Goal: Task Accomplishment & Management: Manage account settings

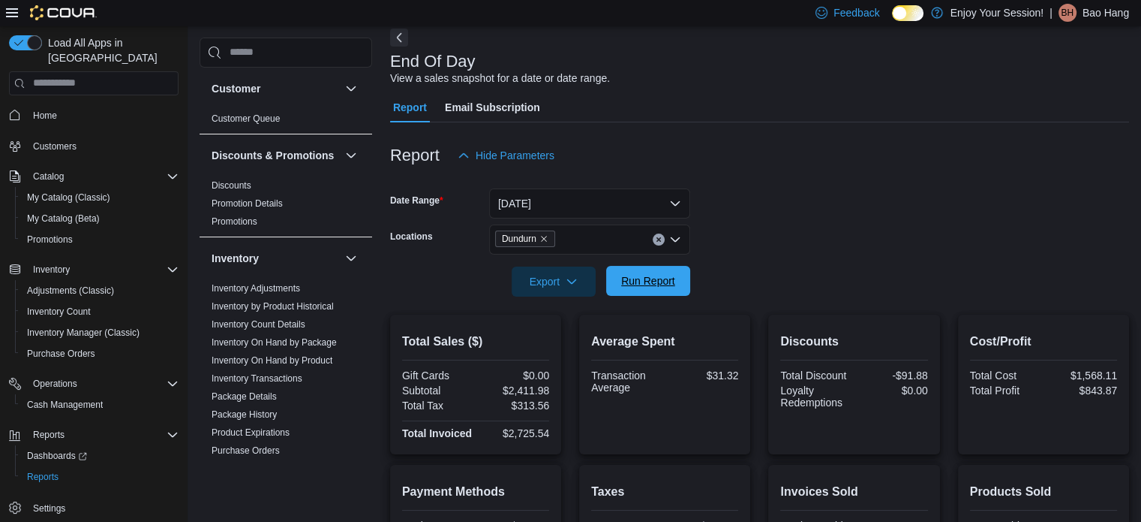
scroll to position [375, 0]
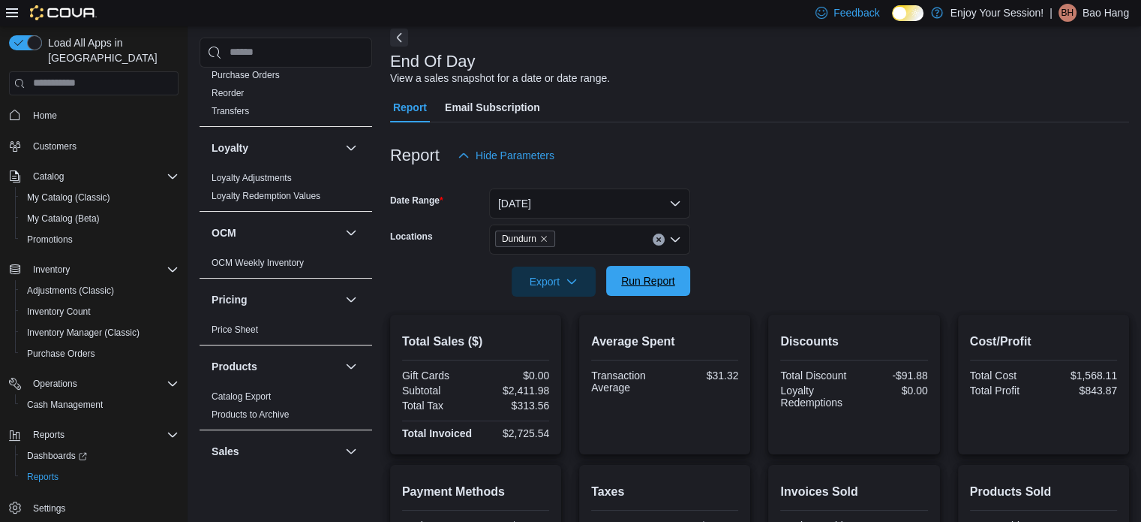
click at [658, 279] on span "Run Report" at bounding box center [648, 280] width 54 height 15
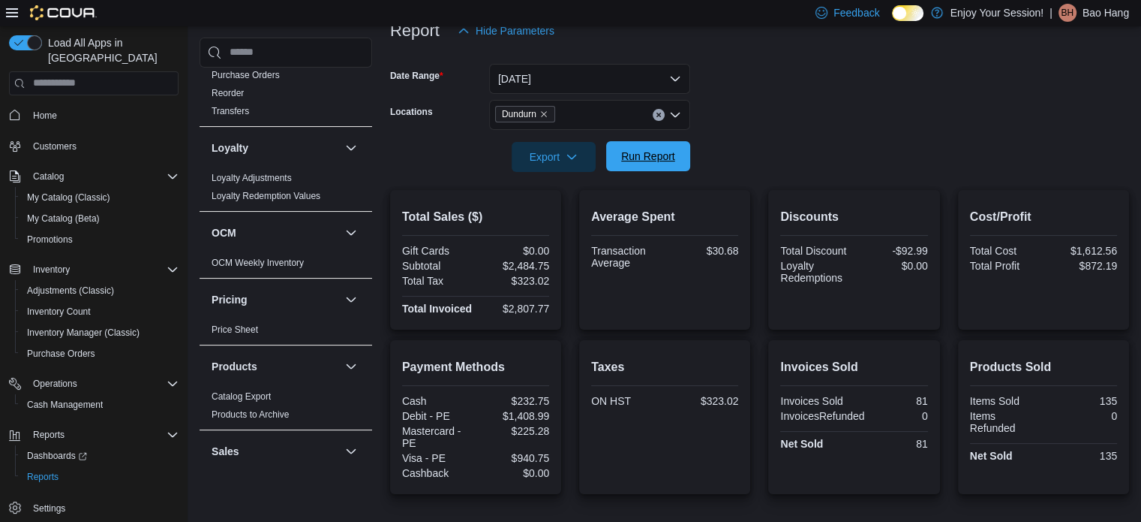
scroll to position [225, 0]
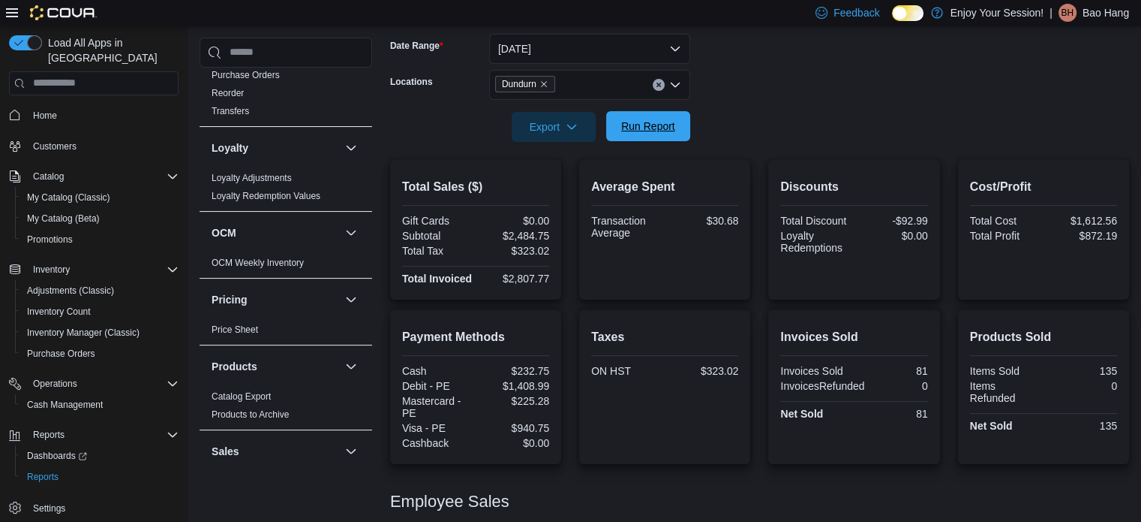
click at [662, 122] on span "Run Report" at bounding box center [648, 126] width 54 height 15
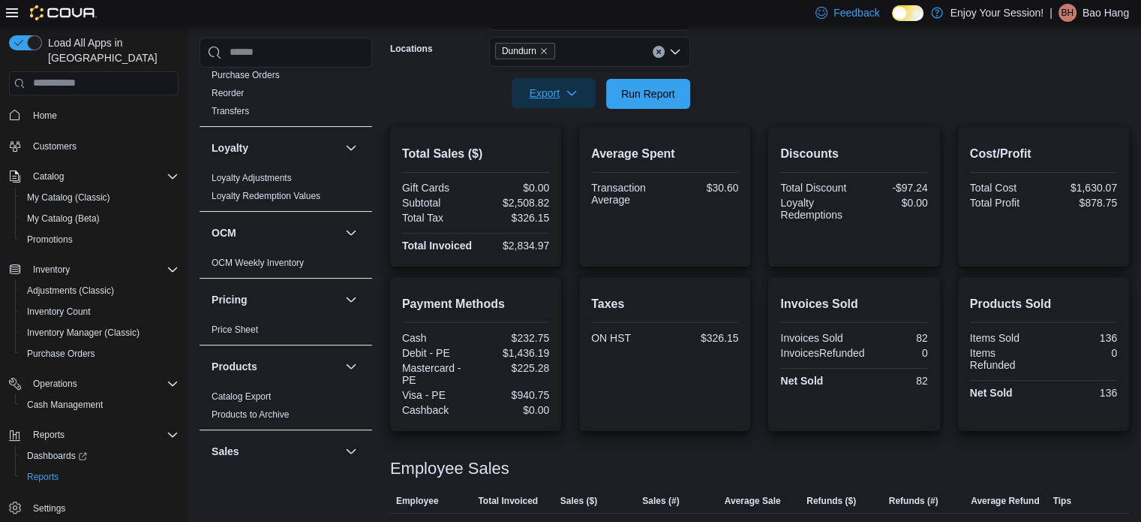
scroll to position [146, 0]
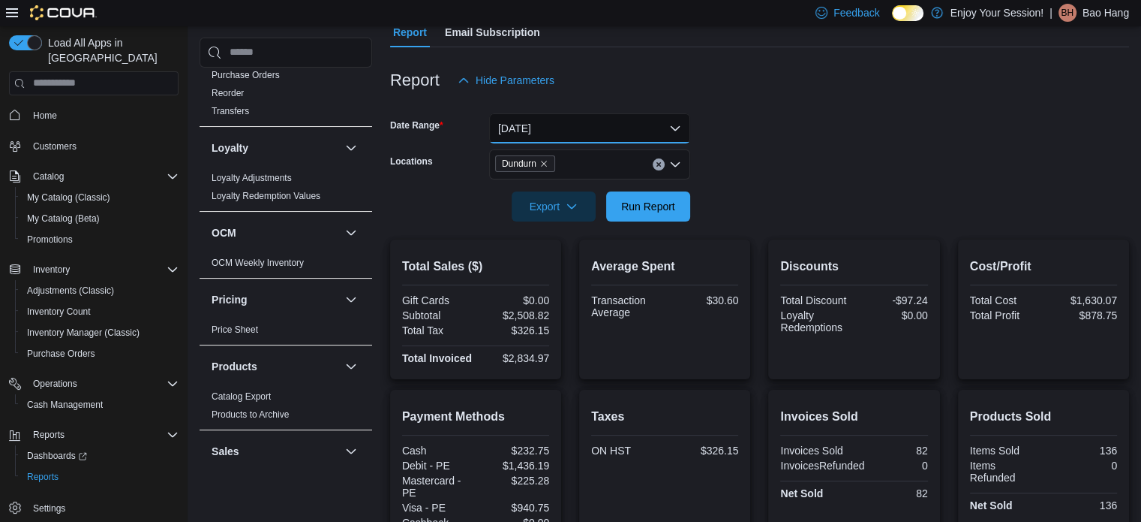
click at [550, 131] on button "Today" at bounding box center [589, 128] width 201 height 30
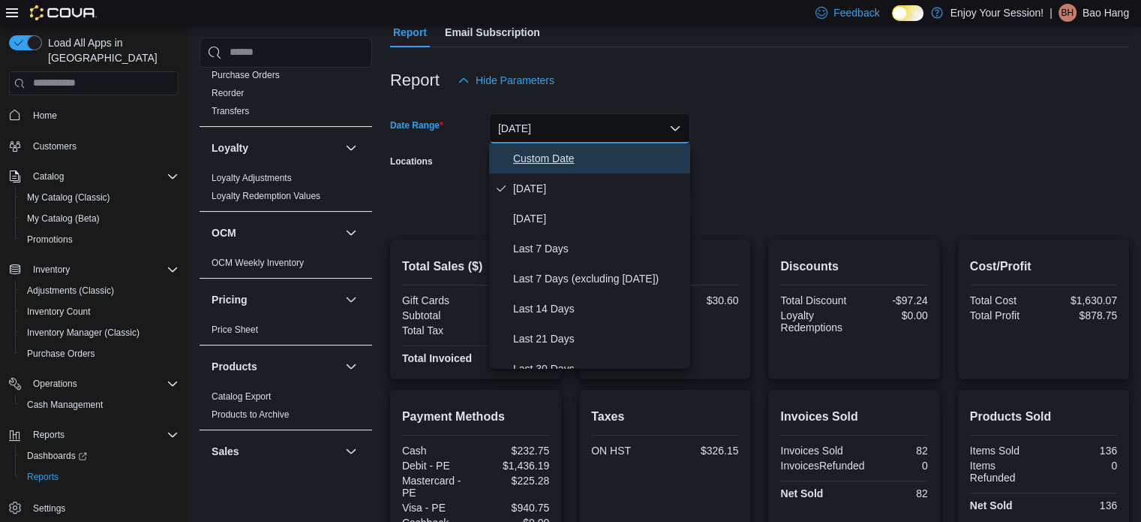
click at [543, 164] on span "Custom Date" at bounding box center [598, 158] width 171 height 18
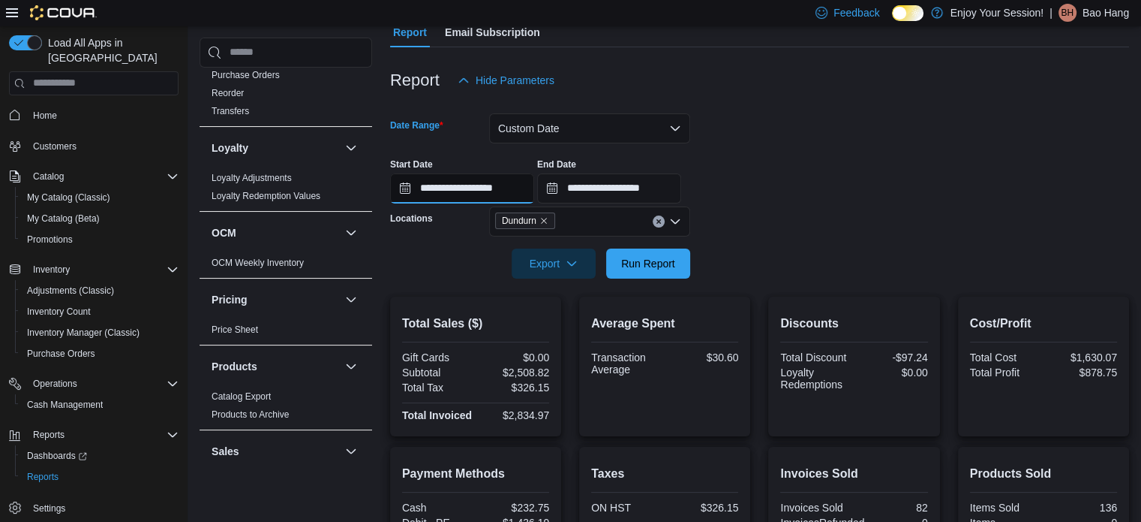
click at [504, 194] on input "**********" at bounding box center [462, 188] width 144 height 30
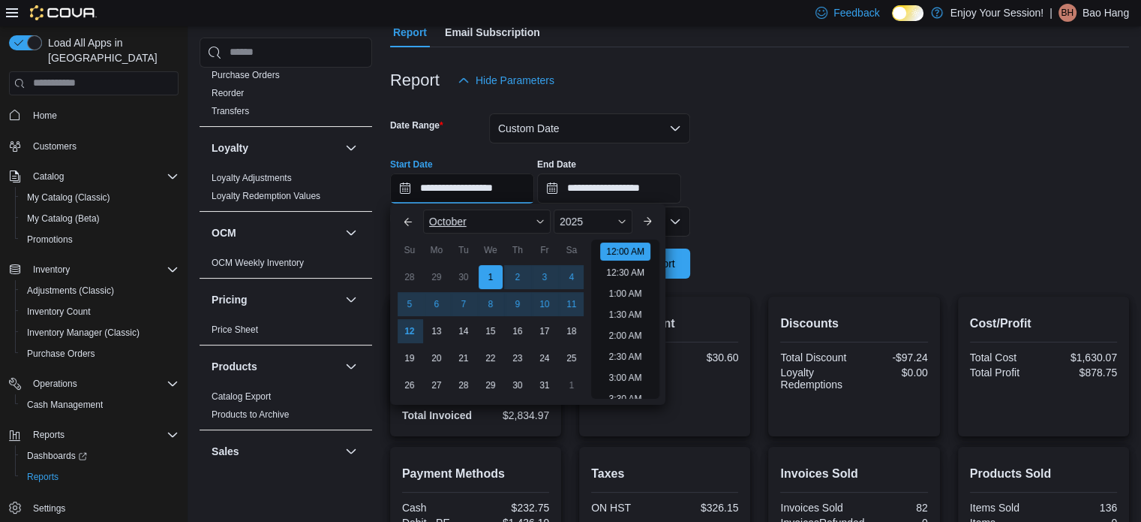
scroll to position [47, 0]
click at [493, 275] on div "1" at bounding box center [490, 276] width 26 height 26
click at [940, 205] on div at bounding box center [759, 204] width 739 height 3
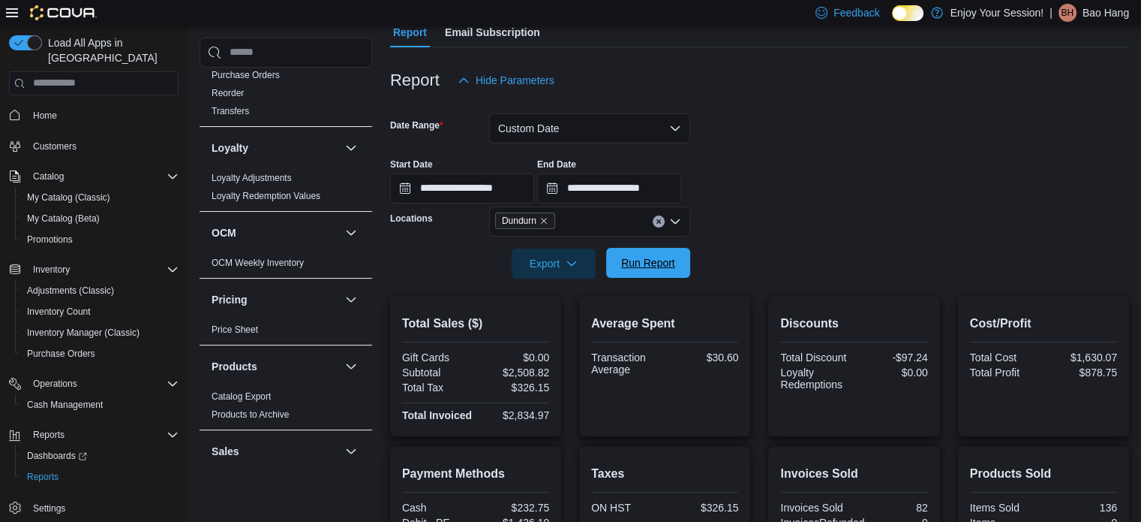
click at [653, 263] on span "Run Report" at bounding box center [648, 262] width 54 height 15
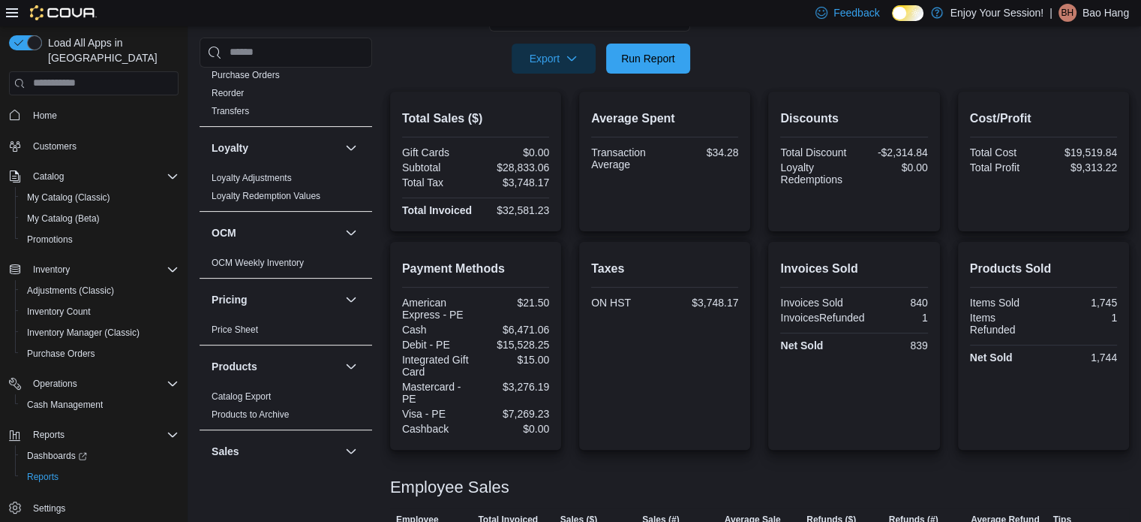
scroll to position [225, 0]
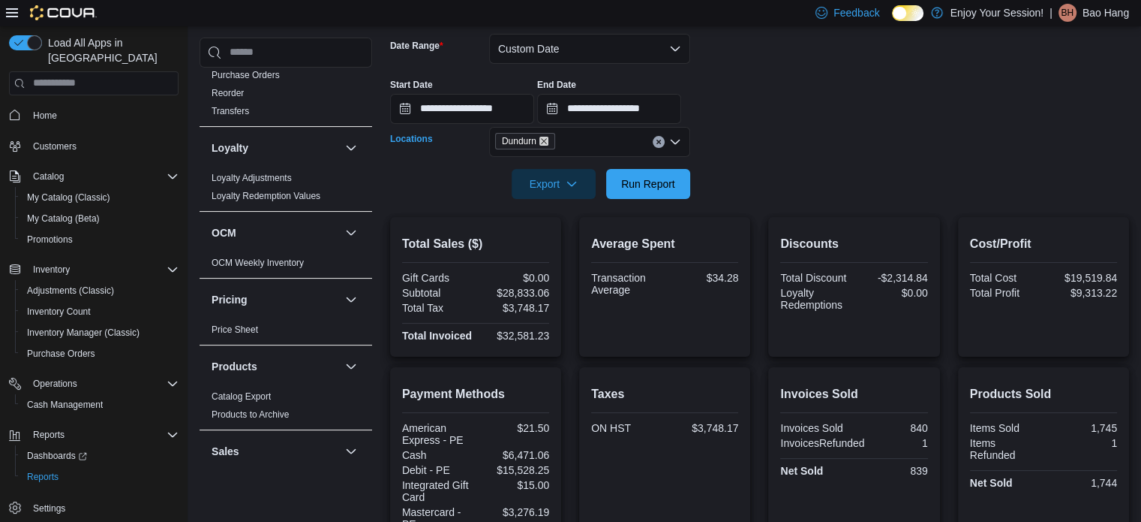
click at [546, 143] on icon "Remove Dundurn from selection in this group" at bounding box center [544, 141] width 9 height 9
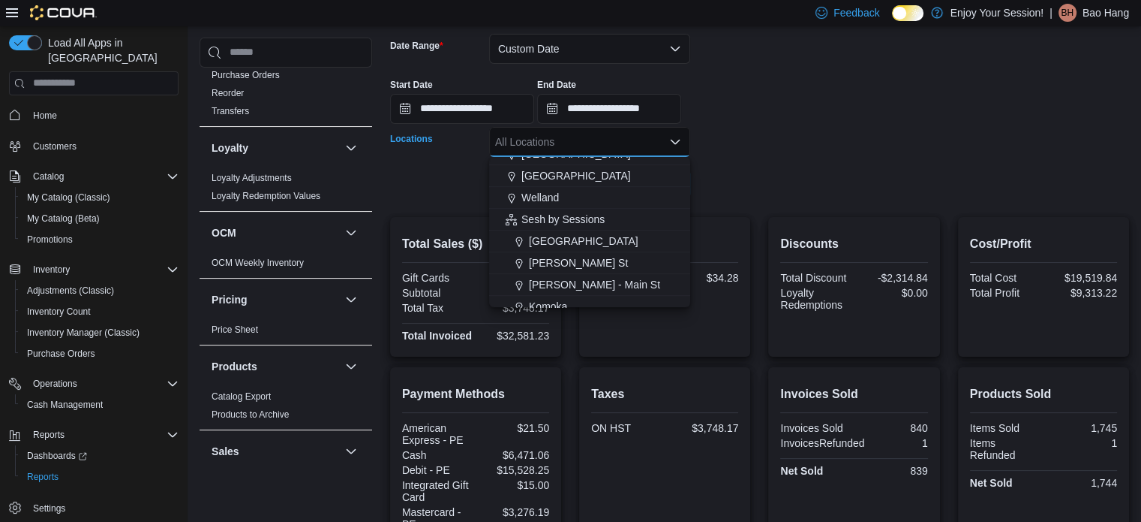
scroll to position [976, 0]
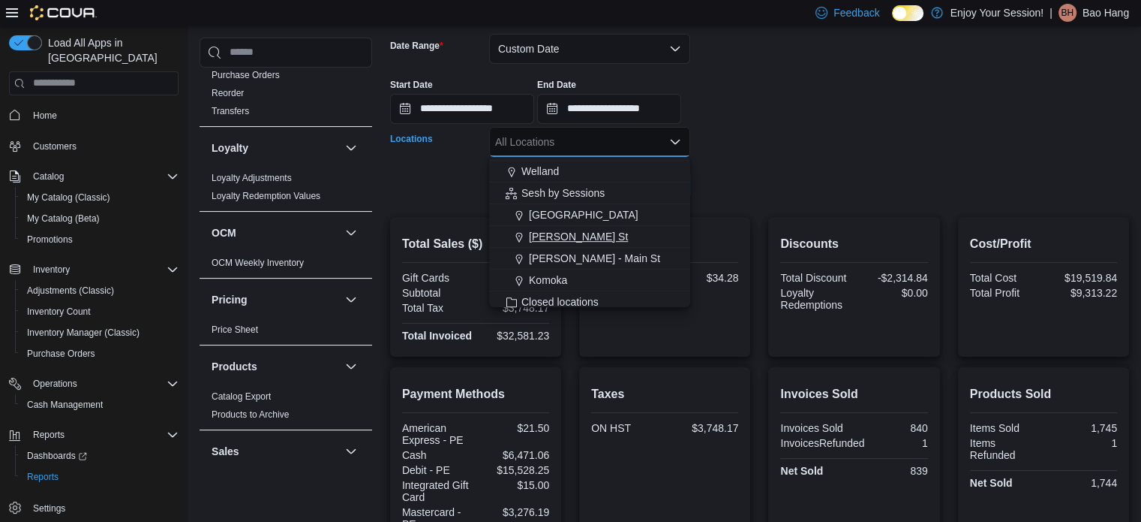
click at [567, 240] on span "Hamilton - King St" at bounding box center [578, 236] width 99 height 15
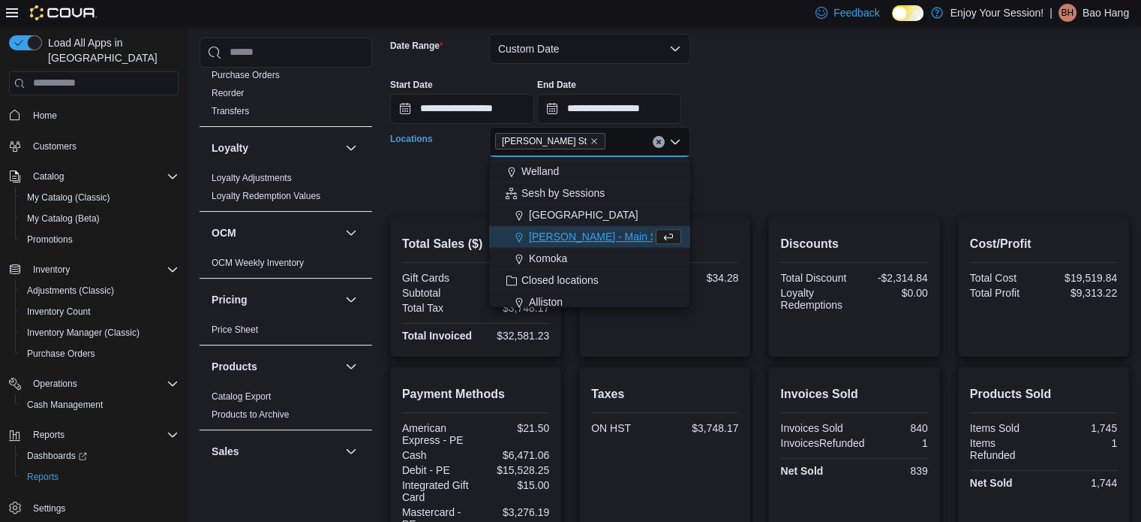
click at [716, 206] on div at bounding box center [759, 208] width 739 height 18
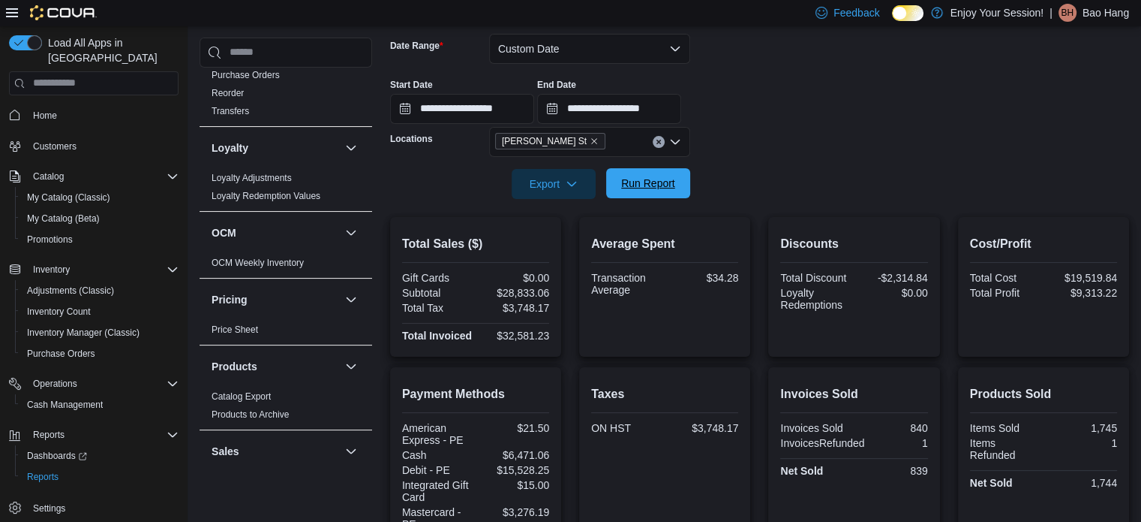
click at [655, 188] on span "Run Report" at bounding box center [648, 183] width 54 height 15
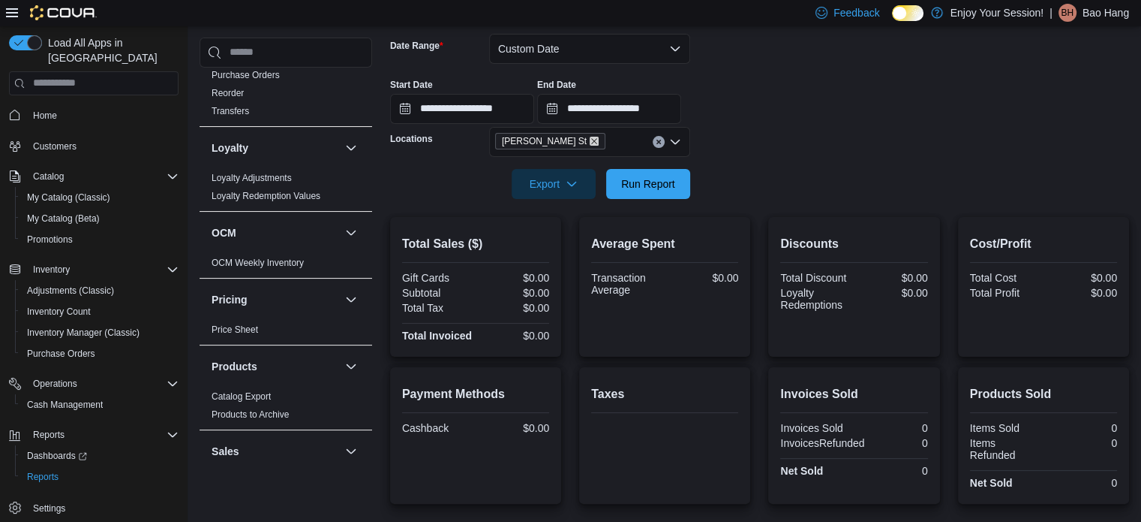
click at [590, 143] on icon "Remove Hamilton - King St from selection in this group" at bounding box center [594, 141] width 9 height 9
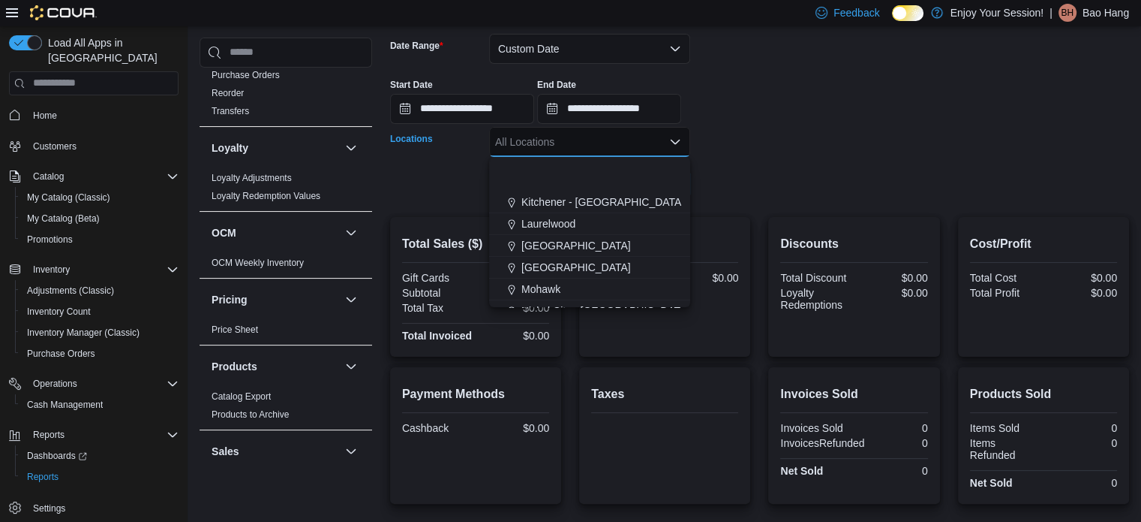
scroll to position [375, 0]
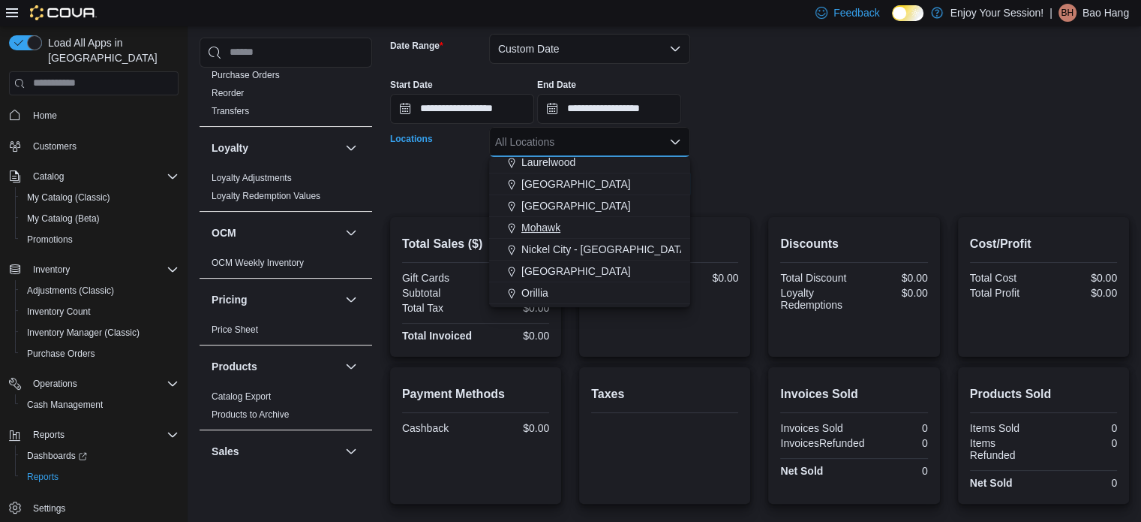
click at [586, 235] on button "Mohawk" at bounding box center [589, 228] width 201 height 22
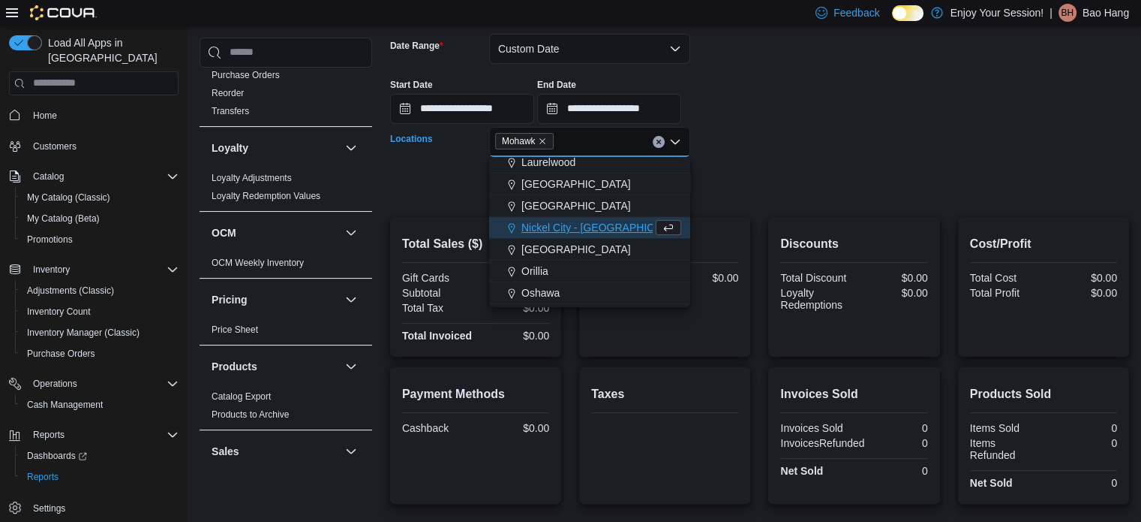
drag, startPoint x: 735, startPoint y: 188, endPoint x: 639, endPoint y: 172, distance: 96.7
click at [735, 188] on form "**********" at bounding box center [759, 107] width 739 height 183
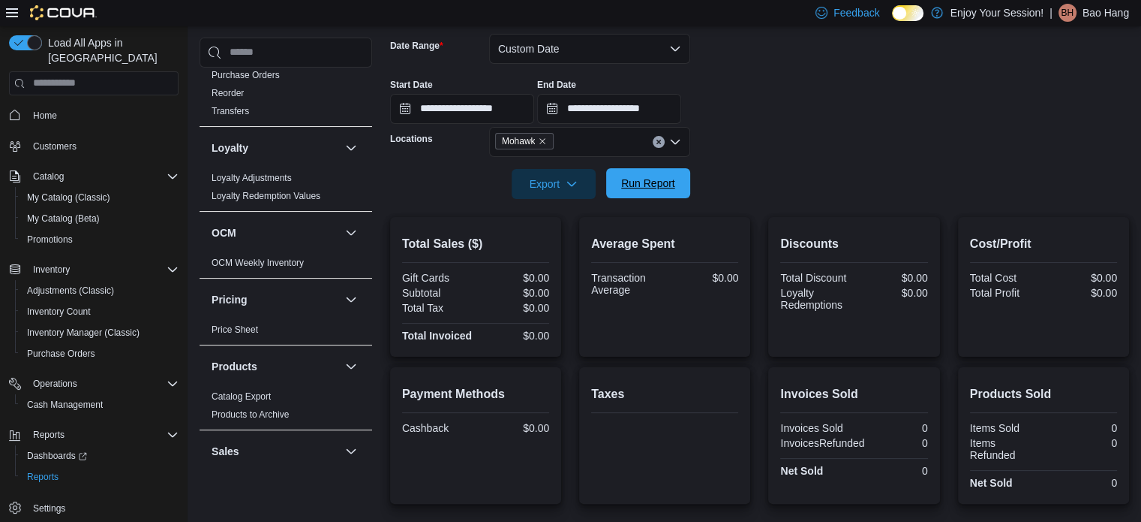
click at [630, 179] on span "Run Report" at bounding box center [648, 183] width 54 height 15
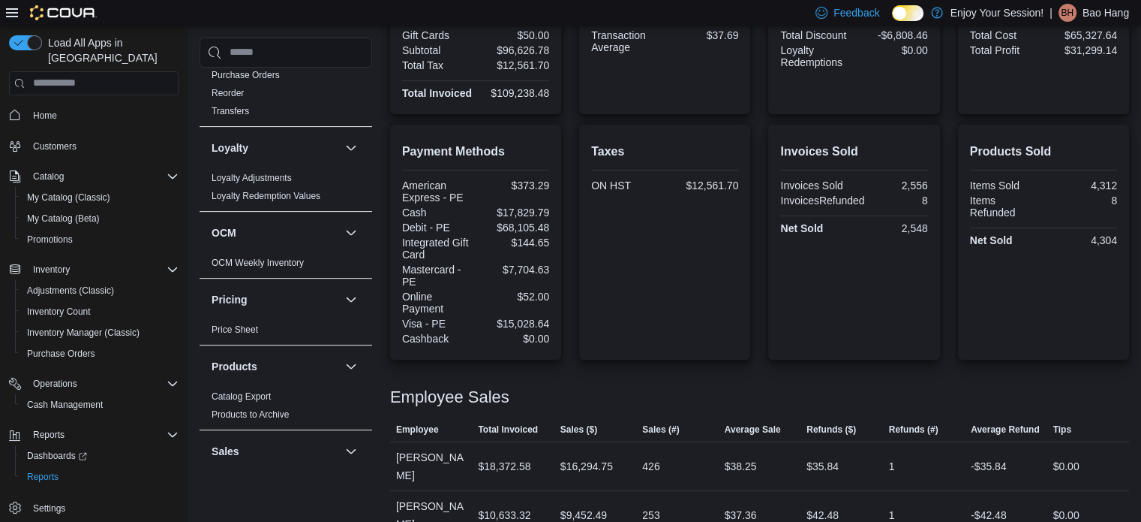
scroll to position [167, 0]
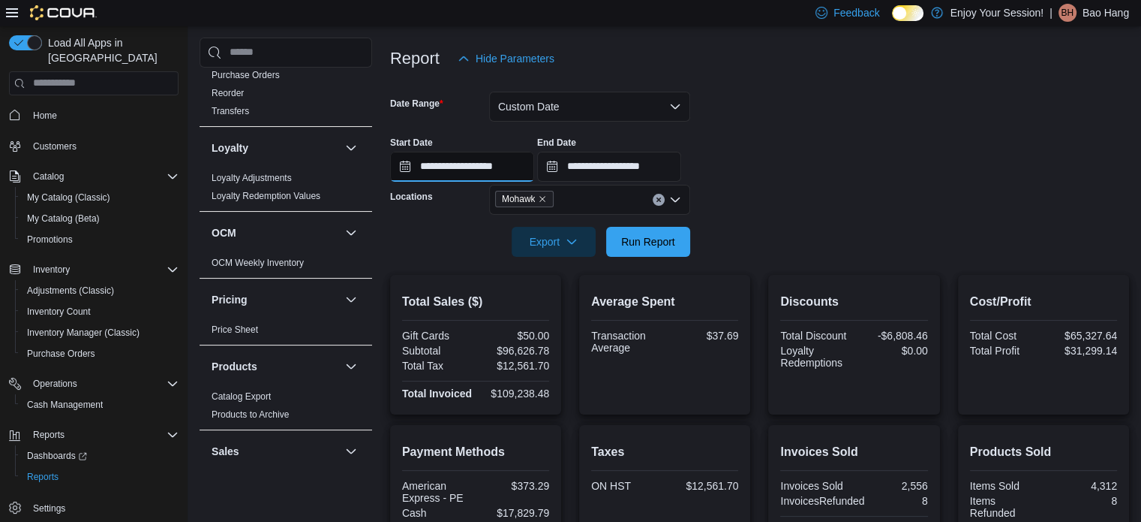
click at [513, 173] on input "**********" at bounding box center [462, 167] width 144 height 30
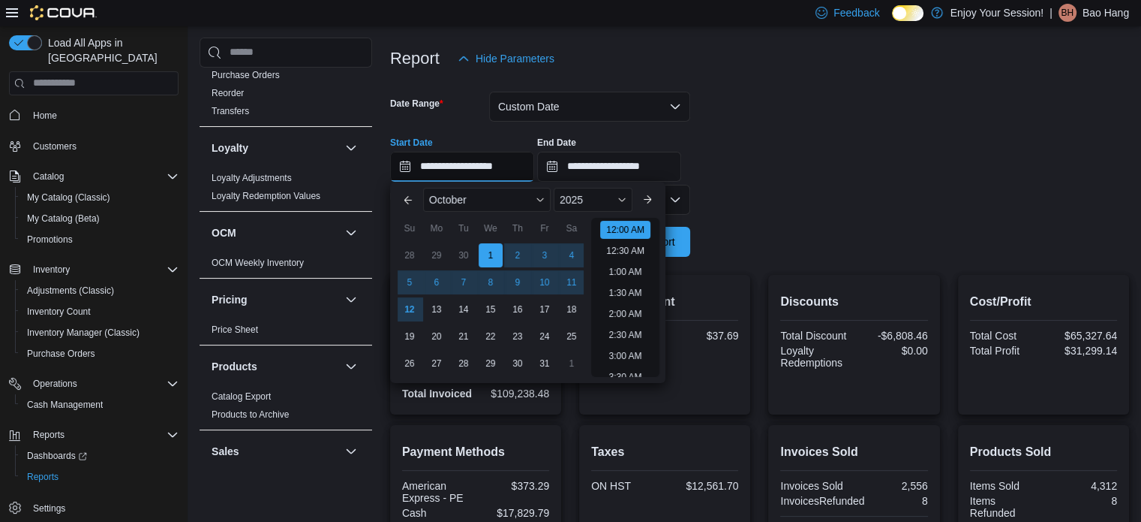
scroll to position [47, 0]
click at [898, 146] on div "**********" at bounding box center [759, 153] width 739 height 57
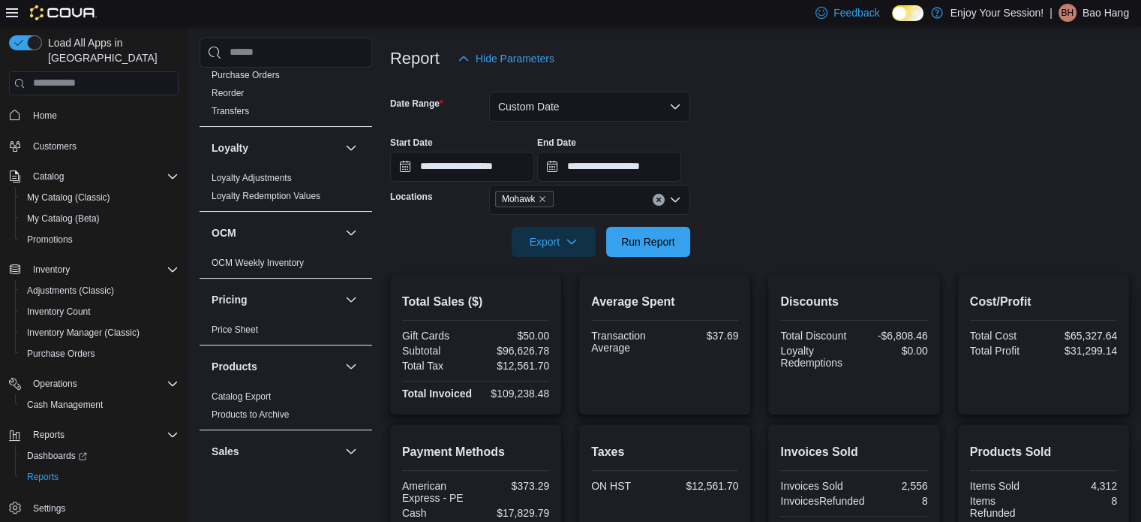
click at [546, 191] on span "Mohawk" at bounding box center [525, 198] width 46 height 15
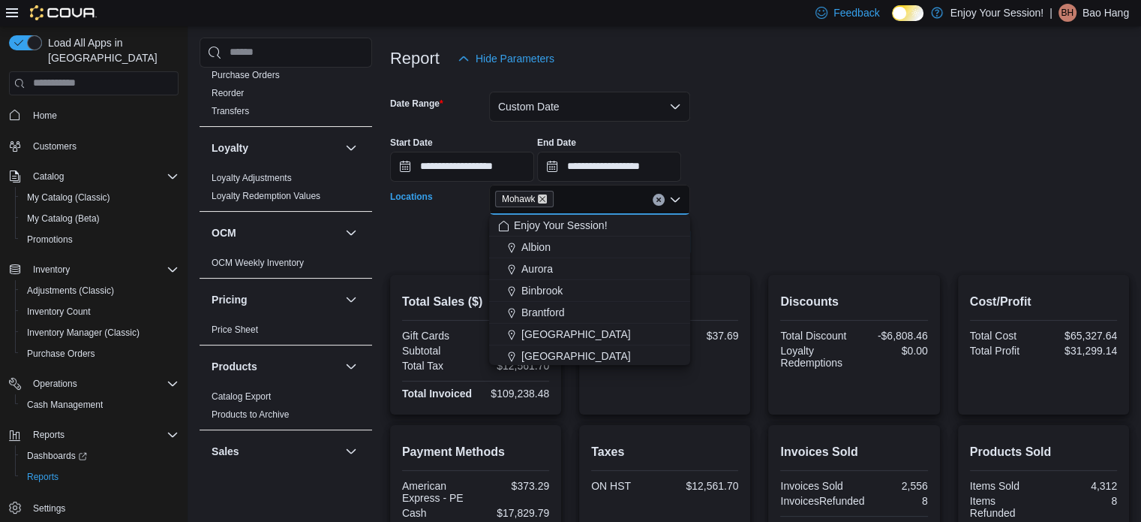
click at [547, 200] on icon "Remove Mohawk from selection in this group" at bounding box center [542, 198] width 9 height 9
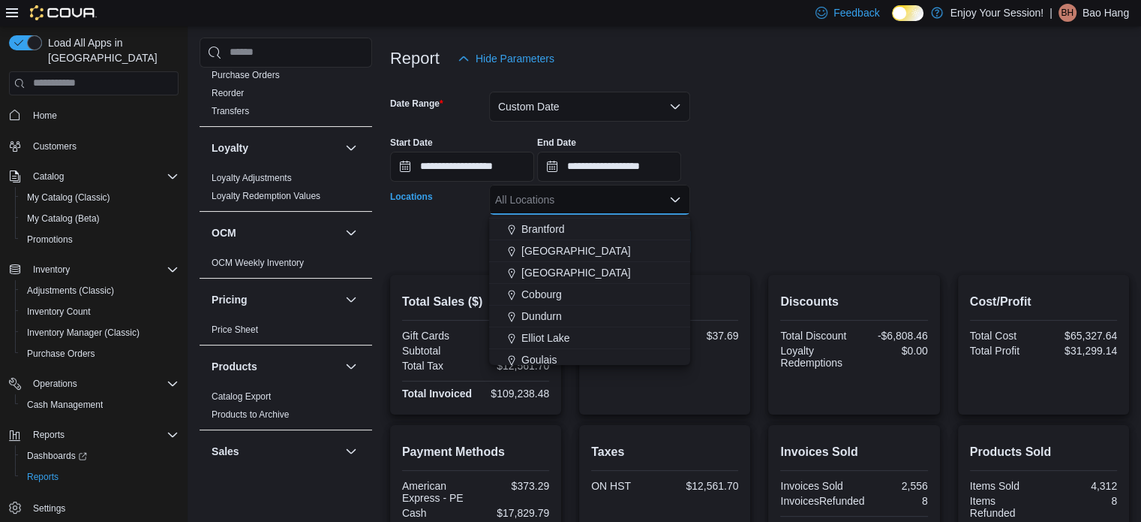
scroll to position [600, 0]
click at [546, 294] on span "Red Hill" at bounding box center [538, 299] width 33 height 15
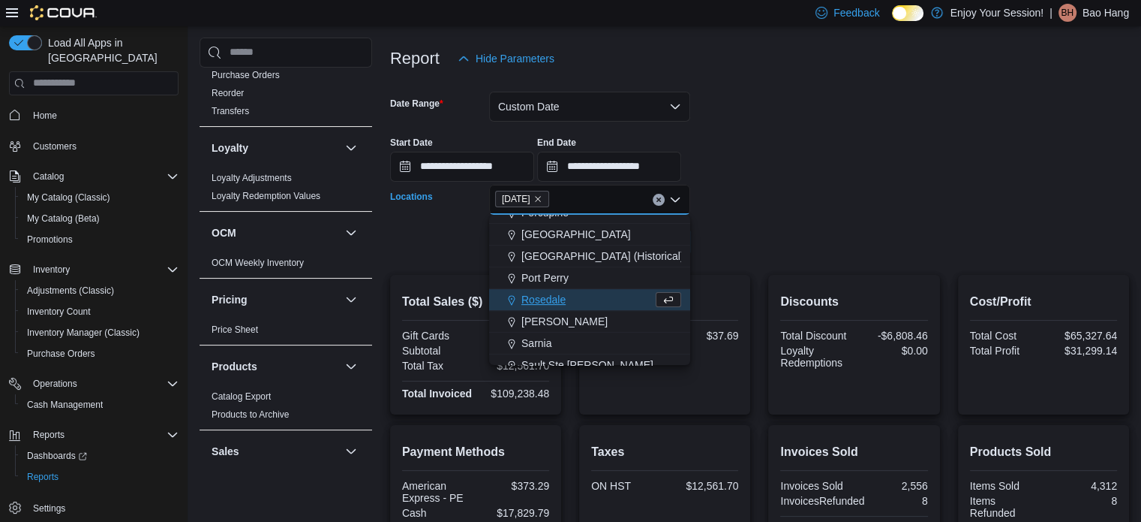
click at [892, 207] on form "**********" at bounding box center [759, 165] width 739 height 183
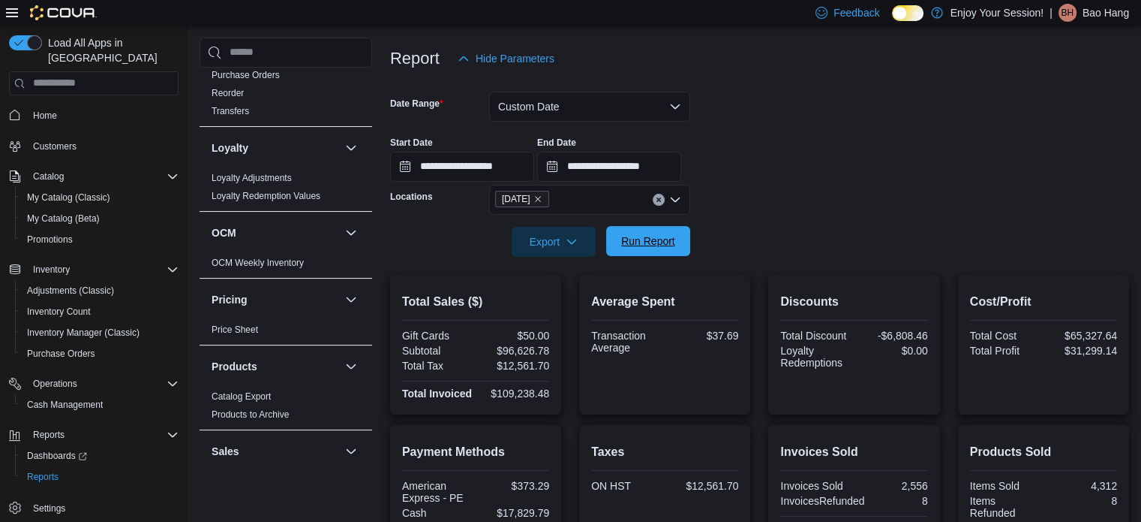
click at [658, 243] on span "Run Report" at bounding box center [648, 240] width 54 height 15
drag, startPoint x: 541, startPoint y: 194, endPoint x: 531, endPoint y: 152, distance: 43.1
click at [541, 194] on icon "Remove Red Hill from selection in this group" at bounding box center [538, 198] width 9 height 9
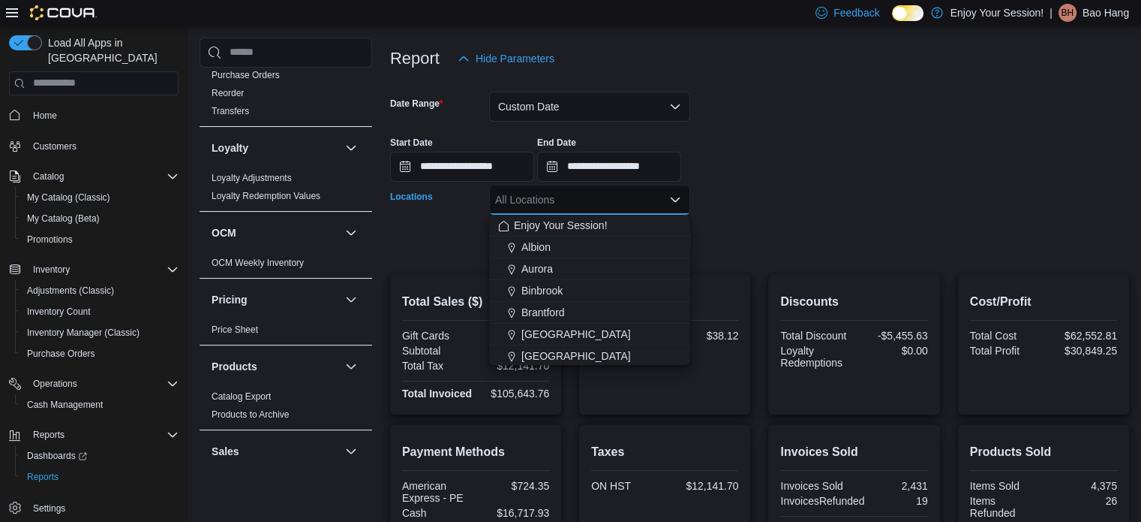
click at [871, 230] on form "**********" at bounding box center [759, 165] width 739 height 183
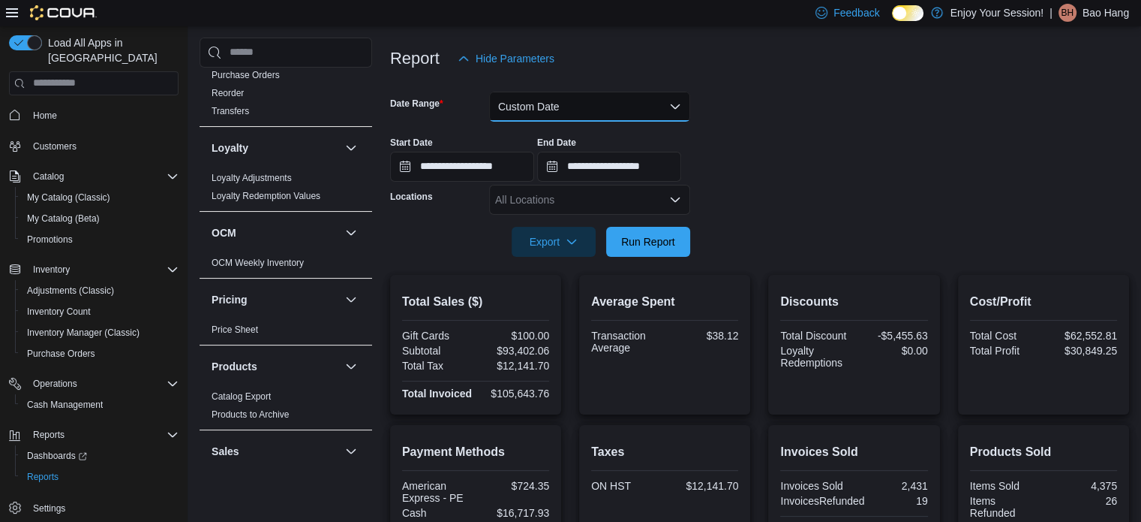
click at [620, 98] on button "Custom Date" at bounding box center [589, 107] width 201 height 30
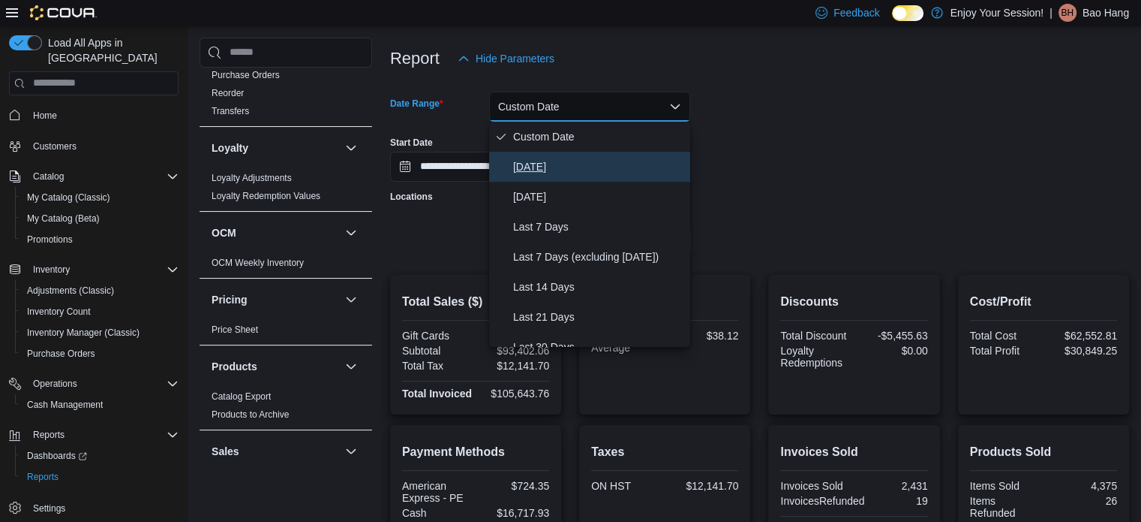
click at [561, 155] on button "Today" at bounding box center [589, 167] width 201 height 30
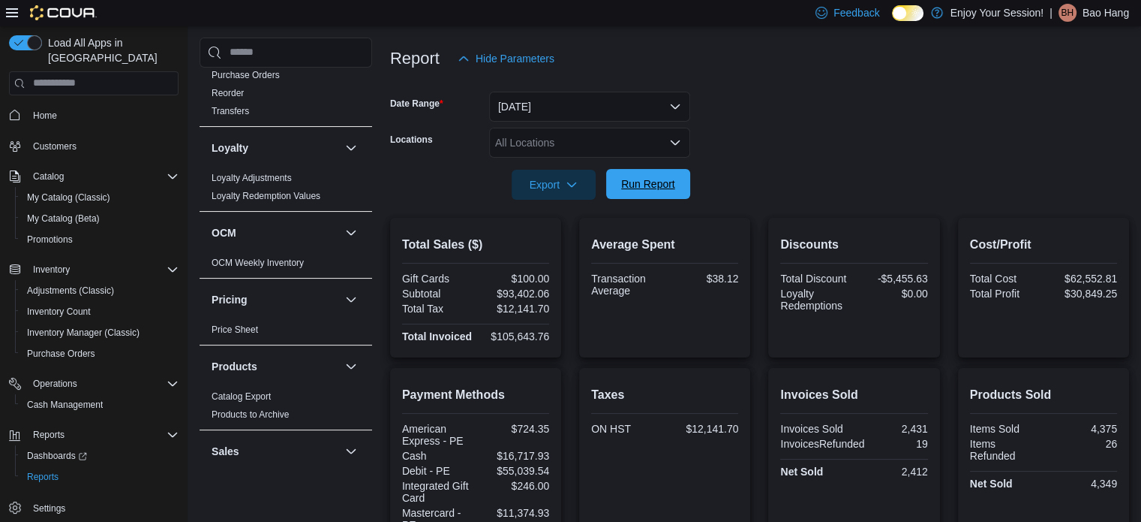
click at [629, 188] on span "Run Report" at bounding box center [648, 183] width 54 height 15
click at [609, 145] on div "All Locations" at bounding box center [589, 143] width 201 height 30
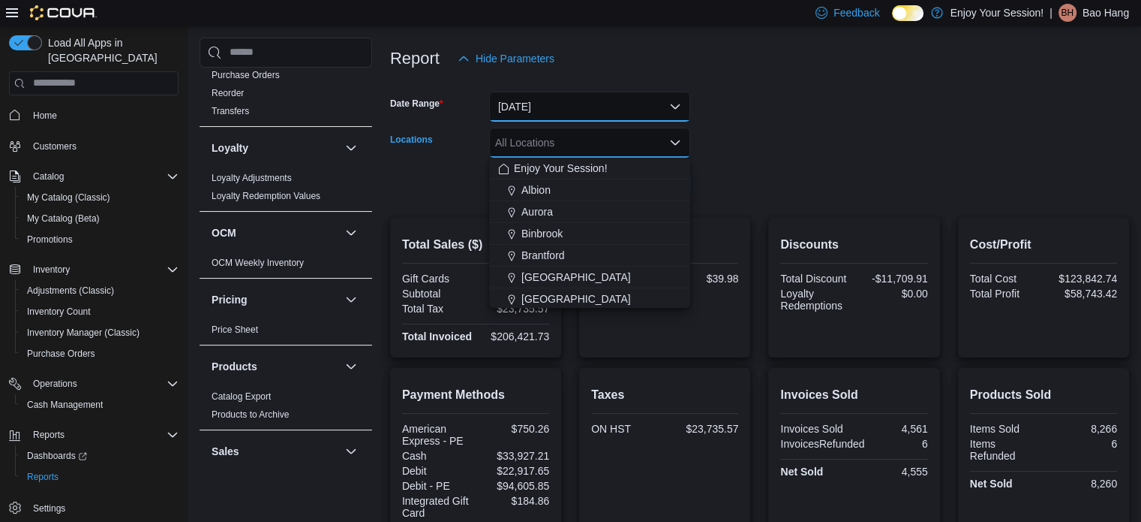
click at [568, 102] on button "Today" at bounding box center [589, 107] width 201 height 30
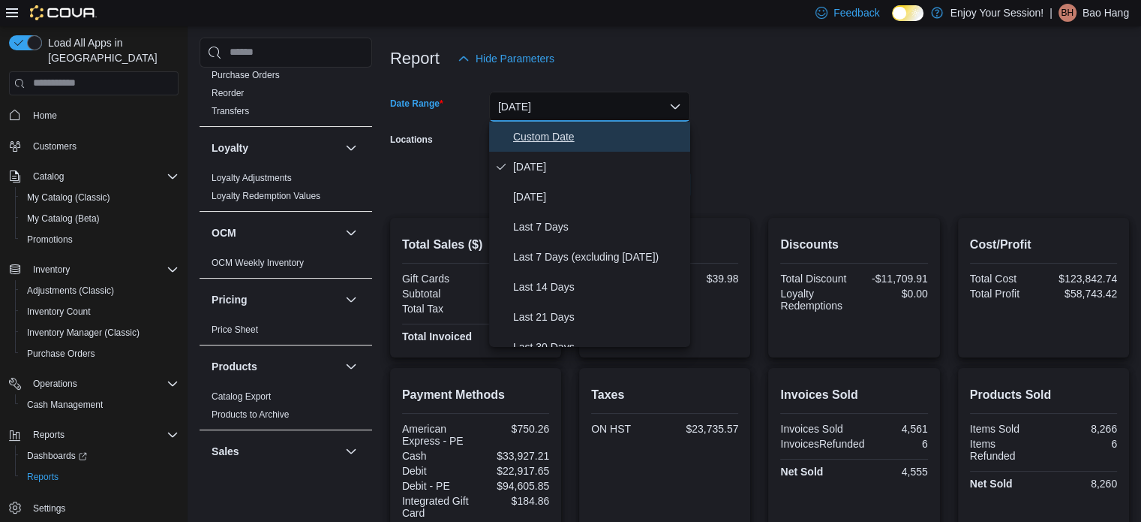
click at [562, 137] on span "Custom Date" at bounding box center [598, 137] width 171 height 18
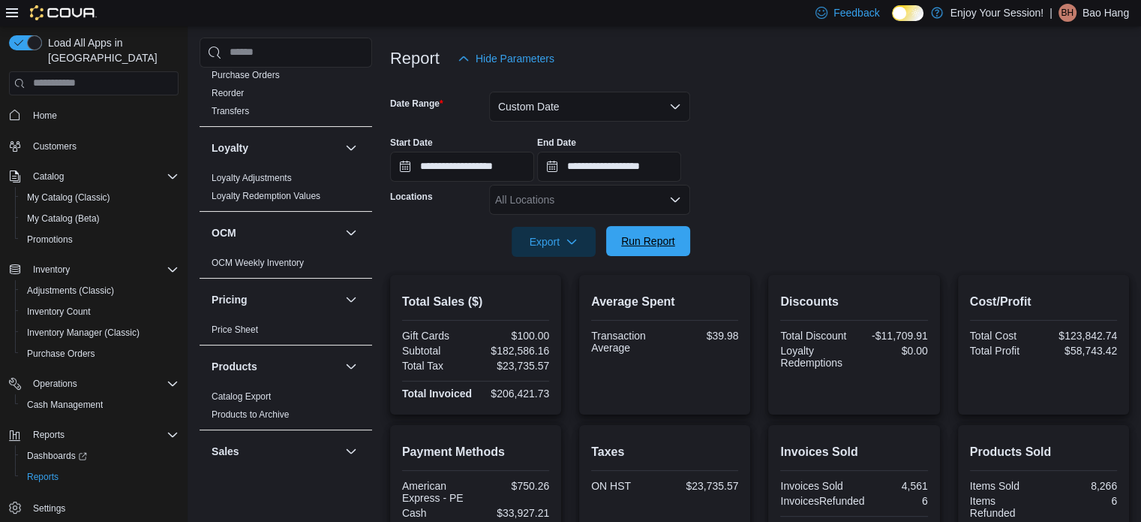
click at [648, 233] on span "Run Report" at bounding box center [648, 241] width 66 height 30
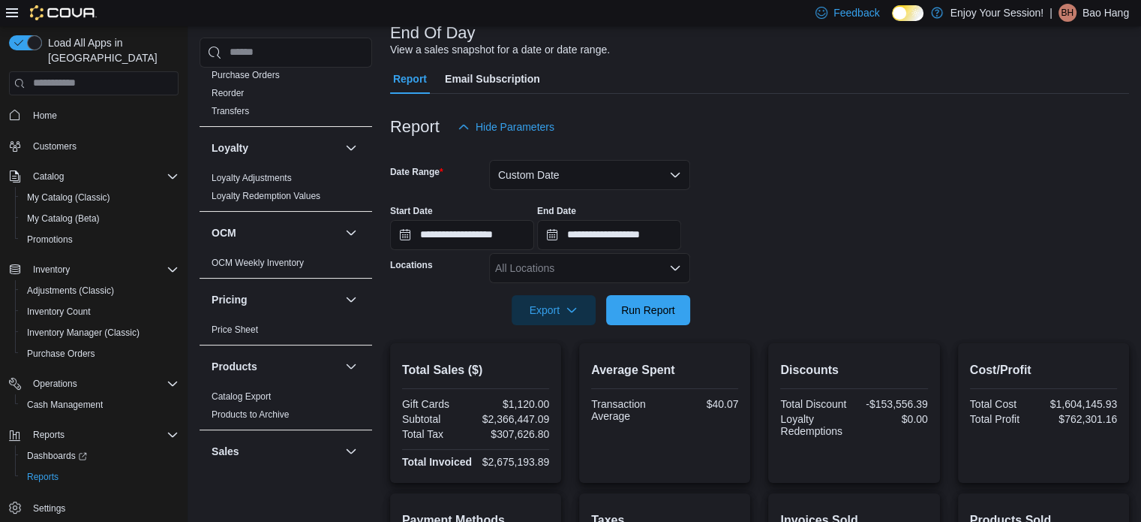
scroll to position [97, 0]
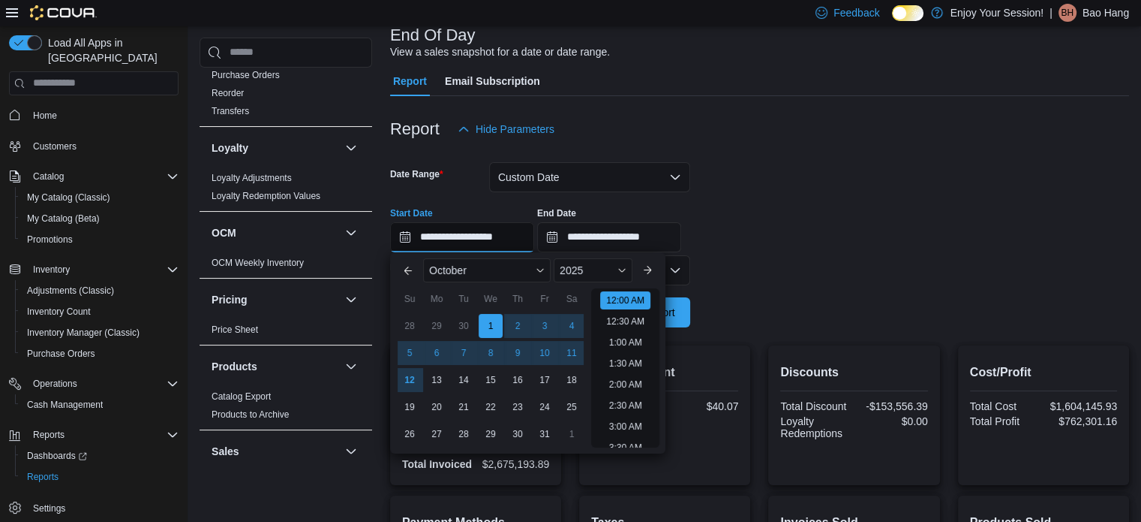
click at [525, 242] on input "**********" at bounding box center [462, 237] width 144 height 30
click at [573, 179] on button "Custom Date" at bounding box center [589, 177] width 201 height 30
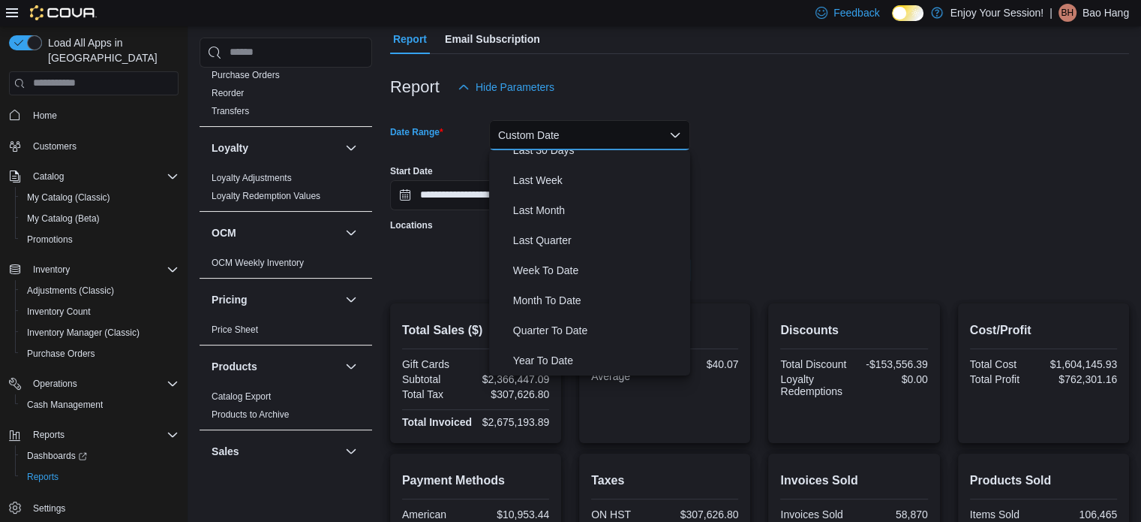
scroll to position [172, 0]
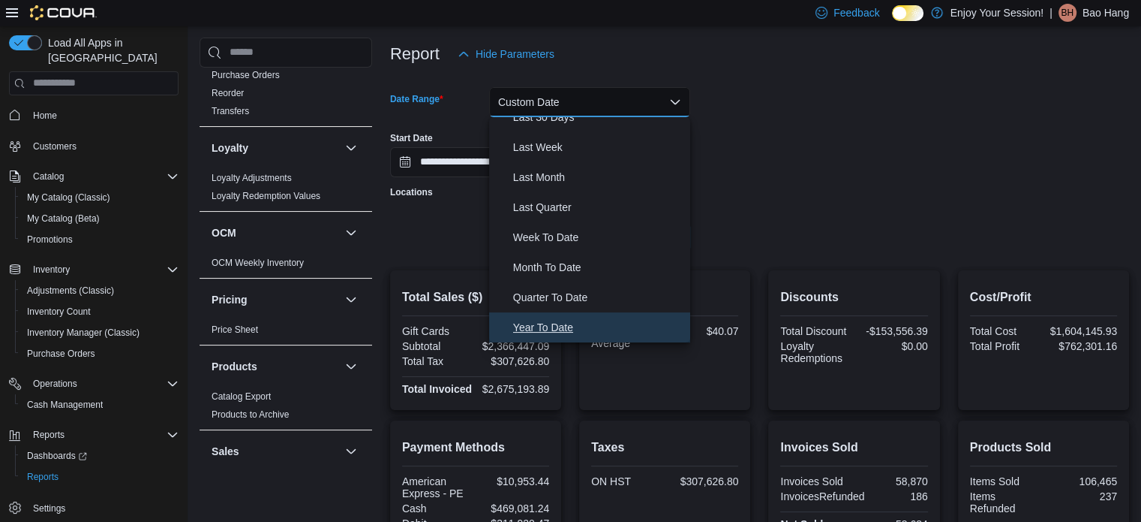
click at [588, 320] on span "Year To Date" at bounding box center [598, 327] width 171 height 18
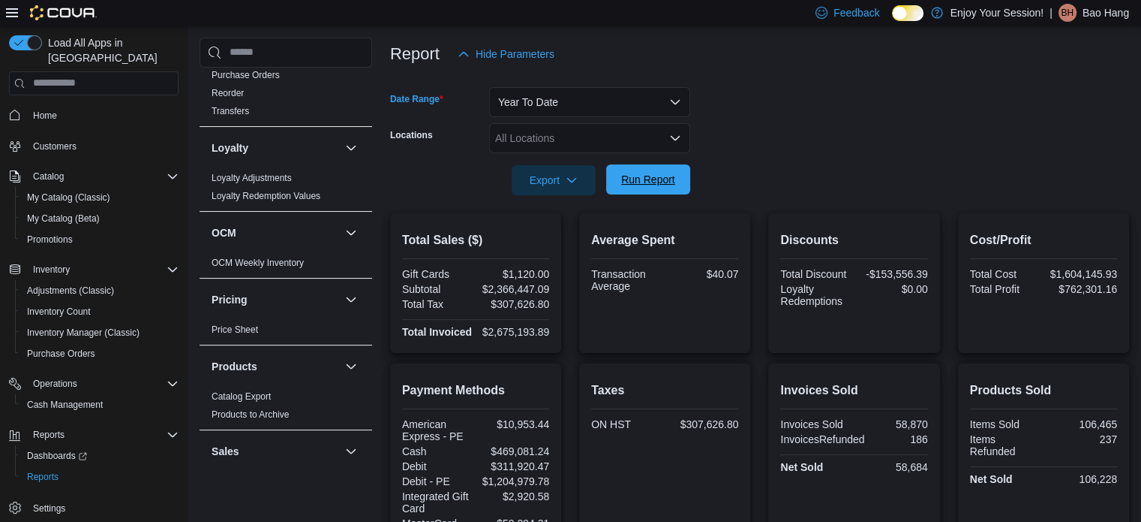
click at [633, 173] on span "Run Report" at bounding box center [648, 179] width 54 height 15
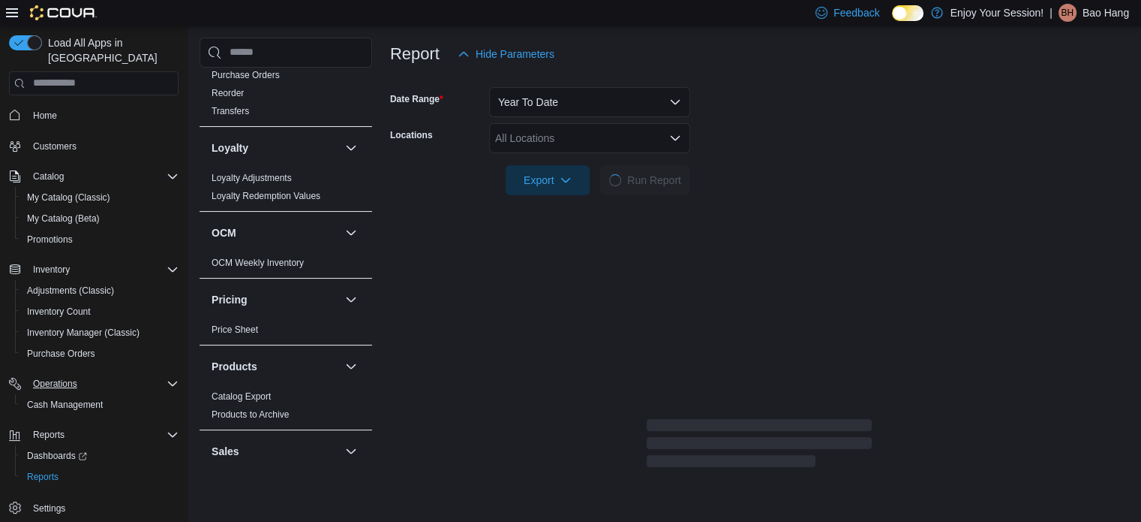
click at [101, 374] on div "Operations" at bounding box center [103, 383] width 152 height 18
click at [92, 374] on div "Operations" at bounding box center [103, 383] width 152 height 18
click at [85, 399] on span "Cash Management" at bounding box center [65, 405] width 76 height 12
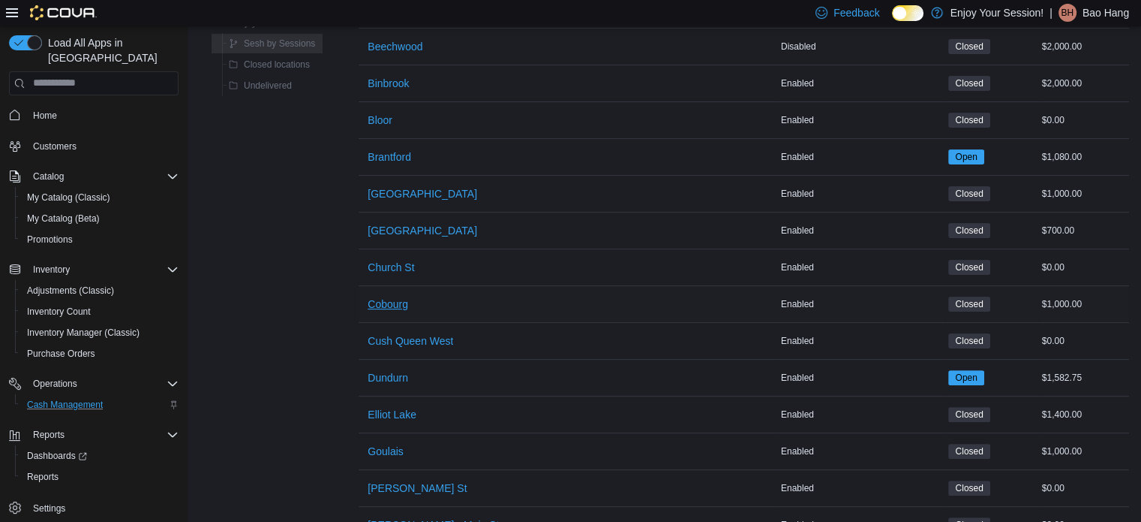
scroll to position [375, 0]
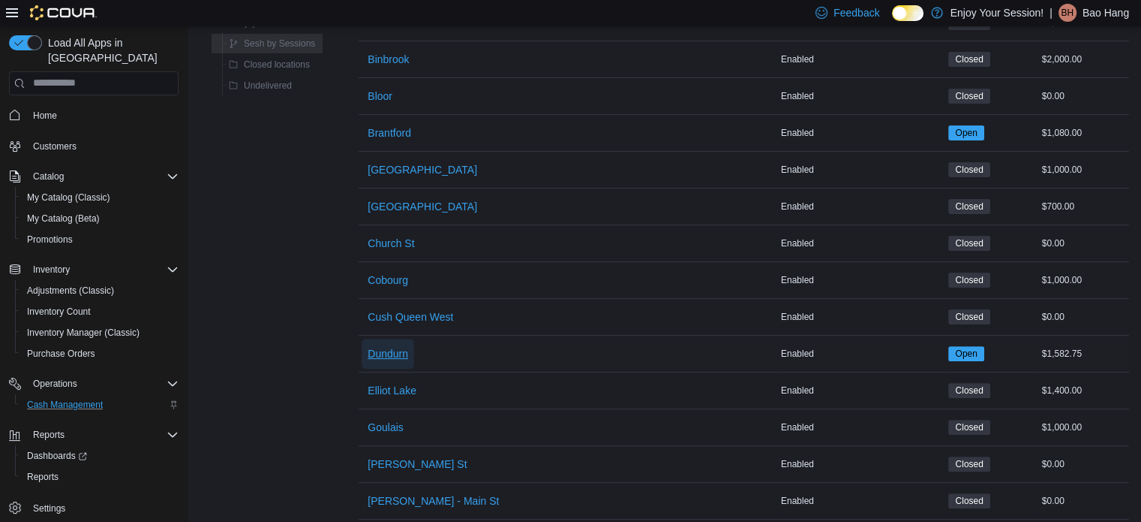
click at [396, 355] on span "Dundurn" at bounding box center [388, 353] width 41 height 15
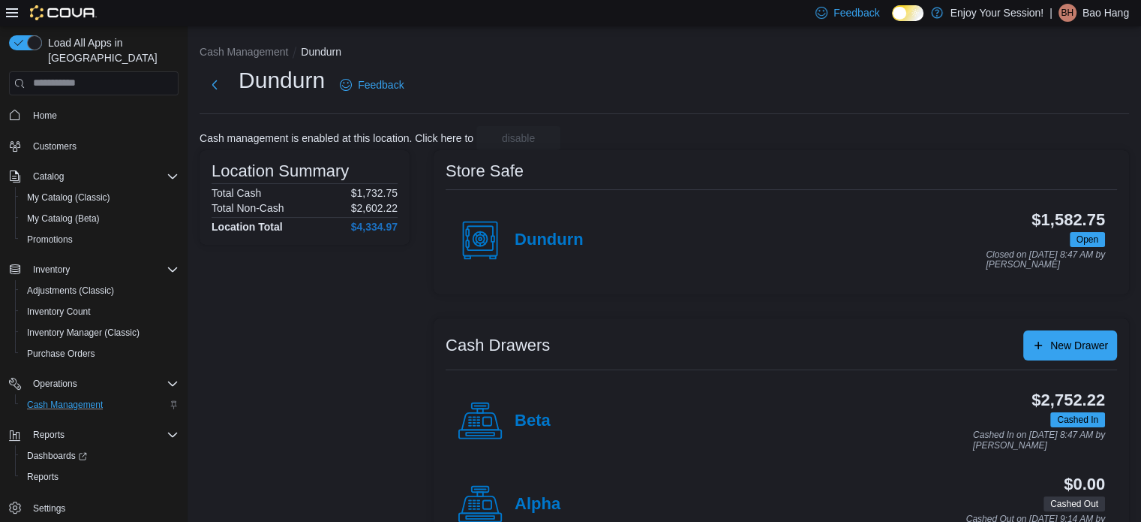
click at [531, 408] on div "Beta" at bounding box center [504, 421] width 93 height 45
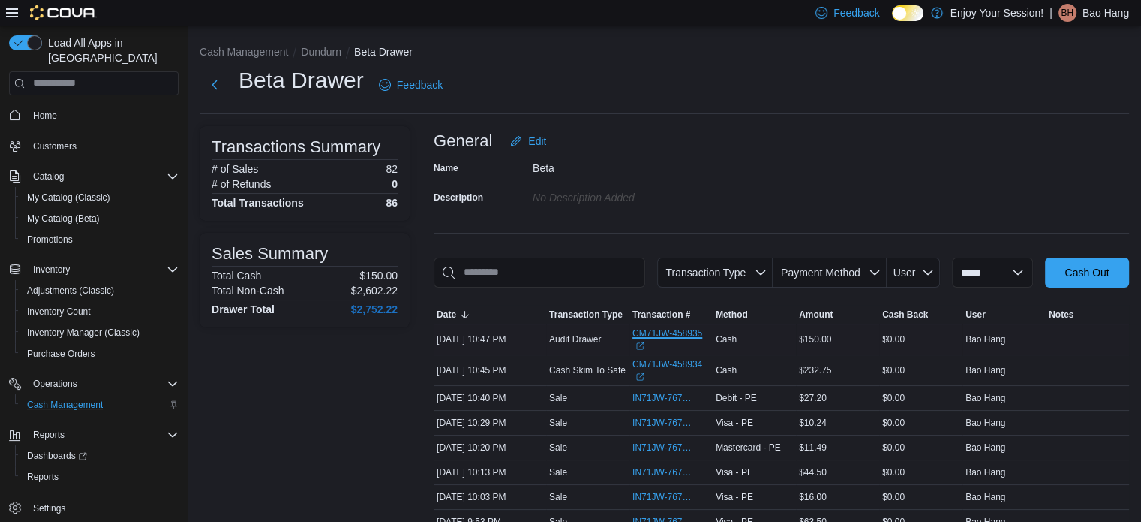
click at [654, 327] on link "CM71JW-458935 (opens in a new tab or window)" at bounding box center [671, 339] width 77 height 24
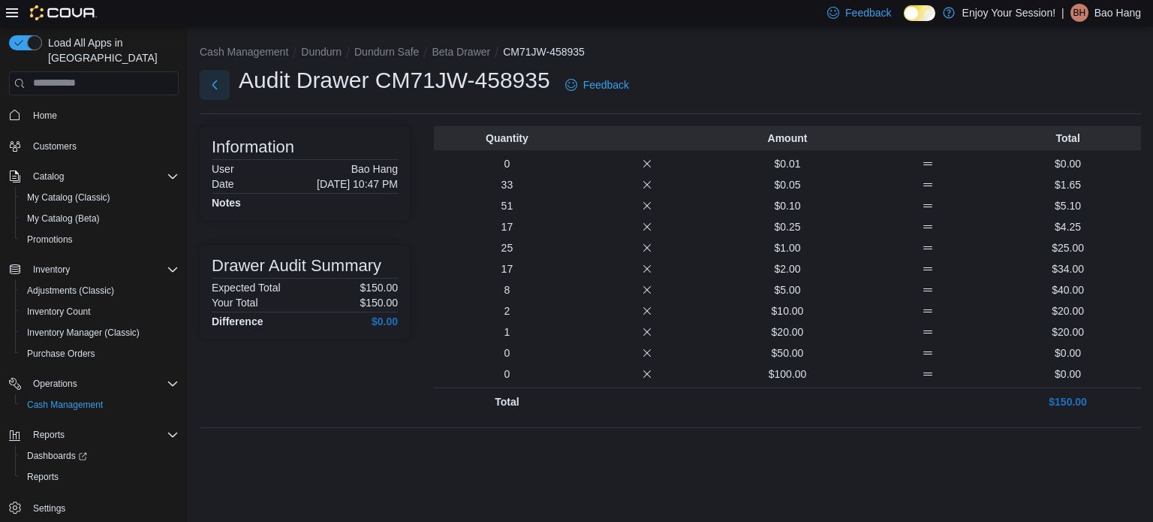
drag, startPoint x: 214, startPoint y: 84, endPoint x: 229, endPoint y: 86, distance: 15.2
click at [214, 84] on button "Next" at bounding box center [215, 85] width 30 height 30
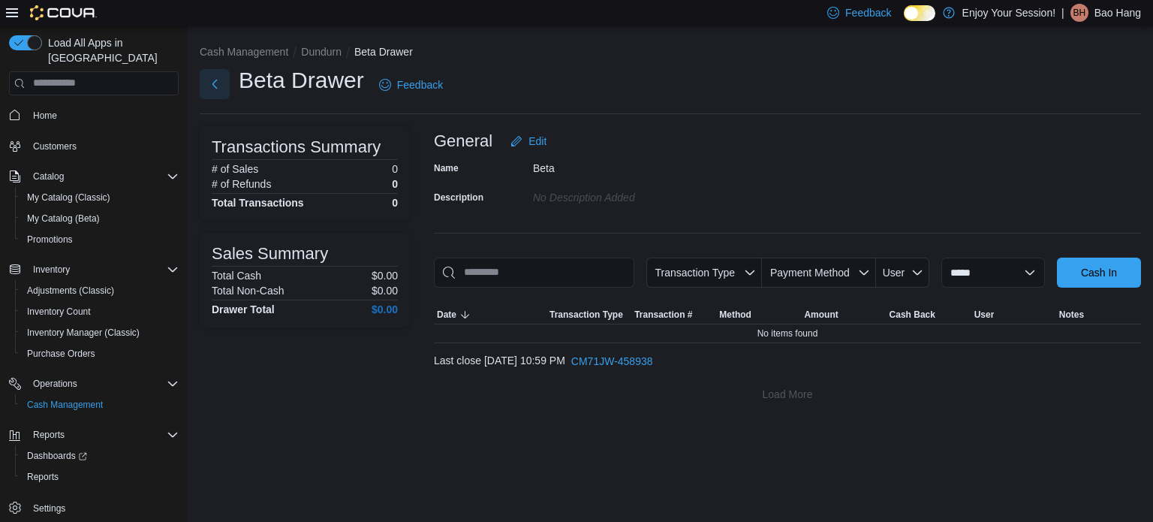
click at [209, 89] on button "Next" at bounding box center [215, 84] width 30 height 30
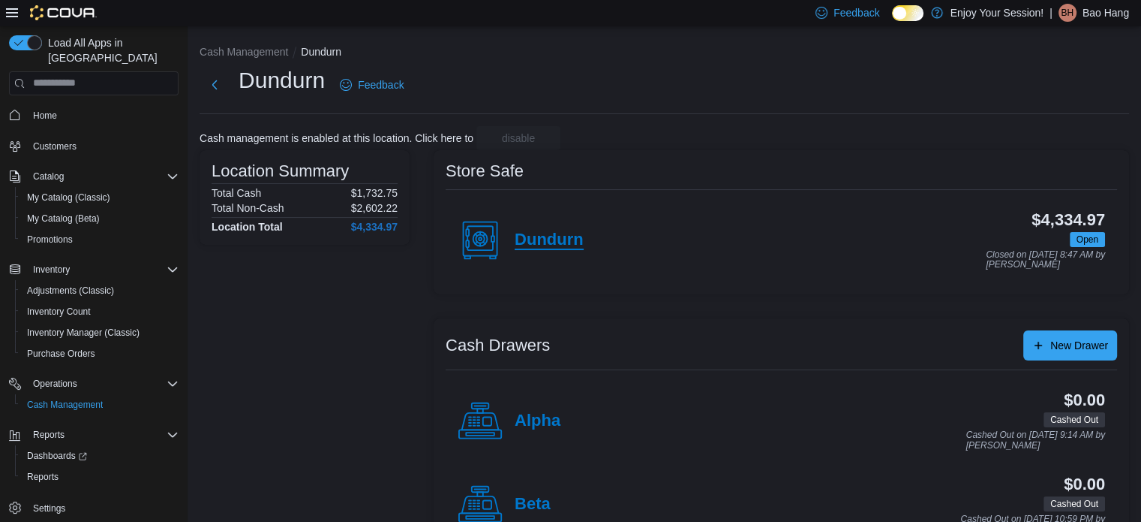
click at [582, 240] on h4 "Dundurn" at bounding box center [549, 240] width 69 height 20
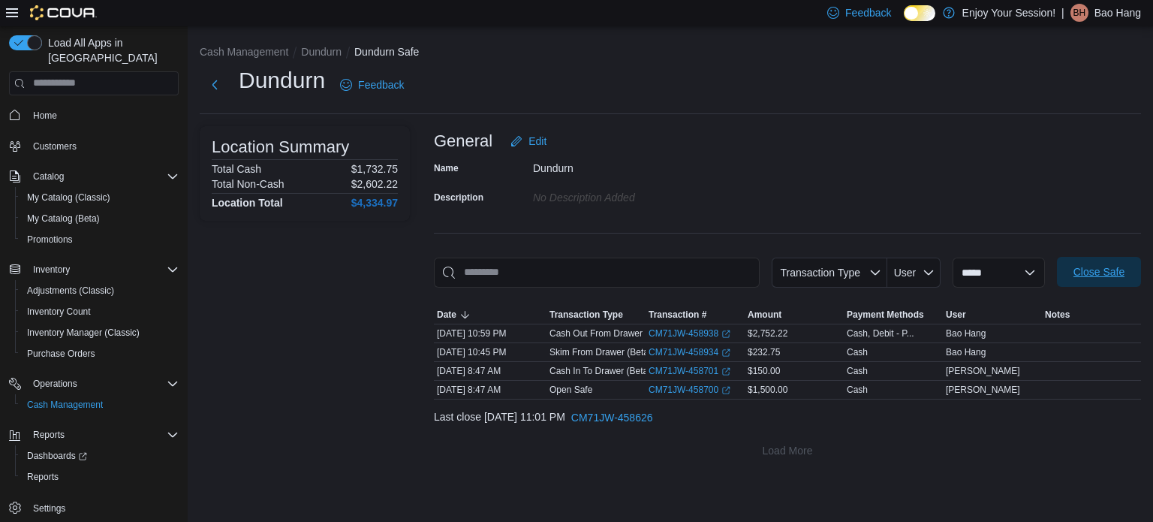
click at [1096, 282] on span "Close Safe" at bounding box center [1099, 272] width 66 height 30
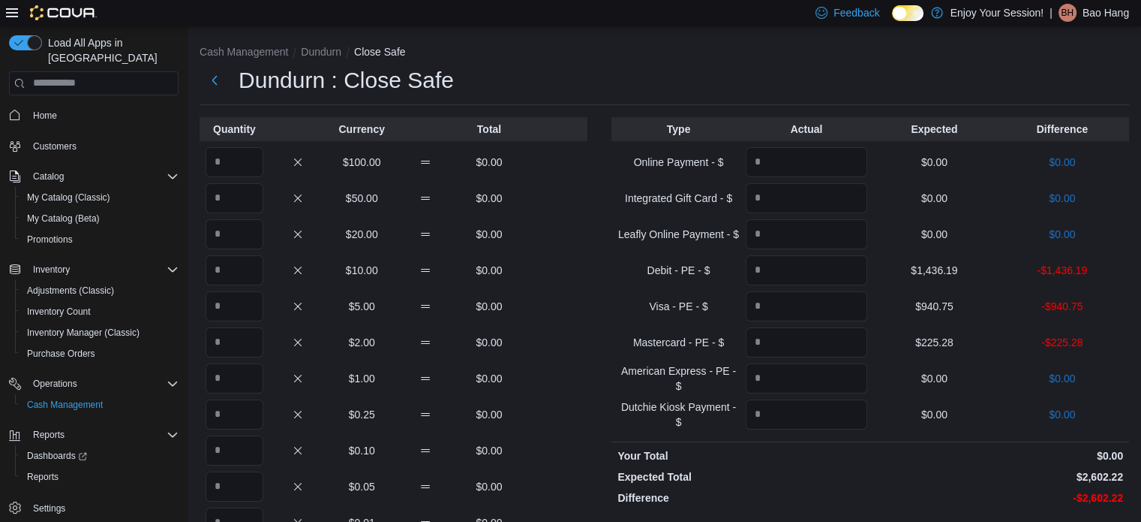
click at [1096, 272] on p "-$1,436.19" at bounding box center [1063, 270] width 122 height 15
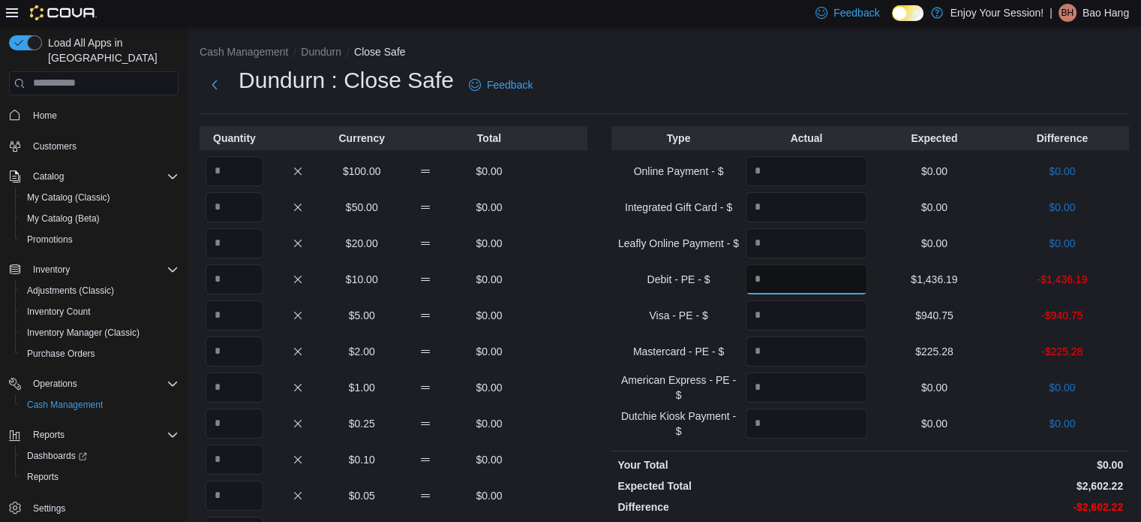
click at [780, 272] on input "Quantity" at bounding box center [807, 279] width 122 height 30
type input "*******"
type input "******"
click at [228, 181] on input "Quantity" at bounding box center [235, 171] width 58 height 30
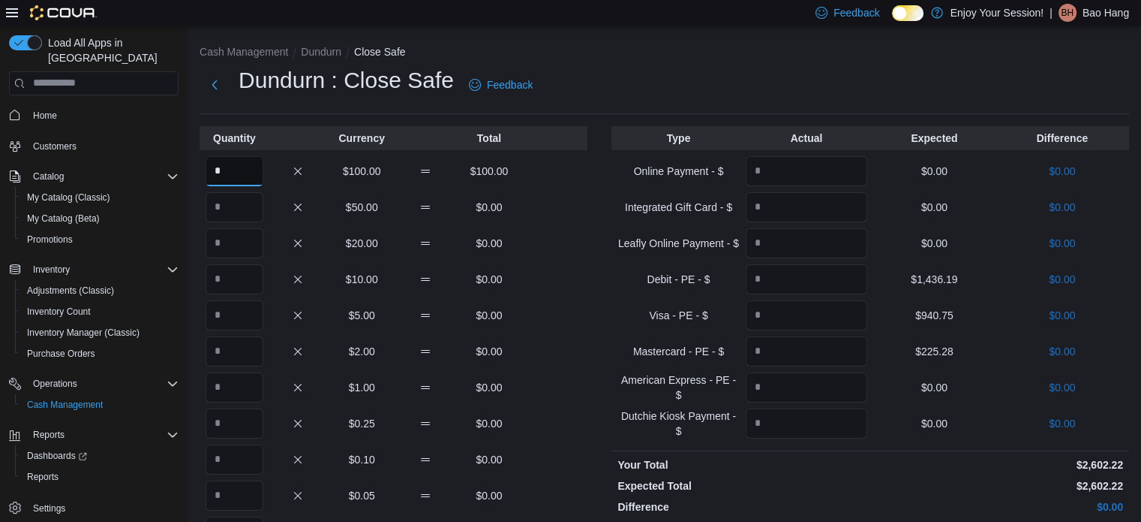
type input "*"
type input "**"
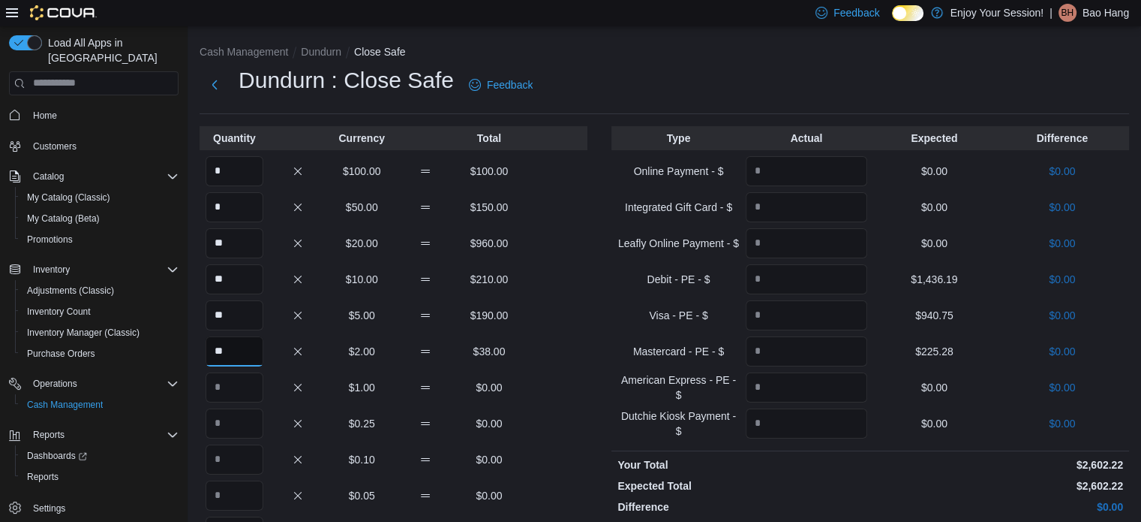
type input "**"
type input "***"
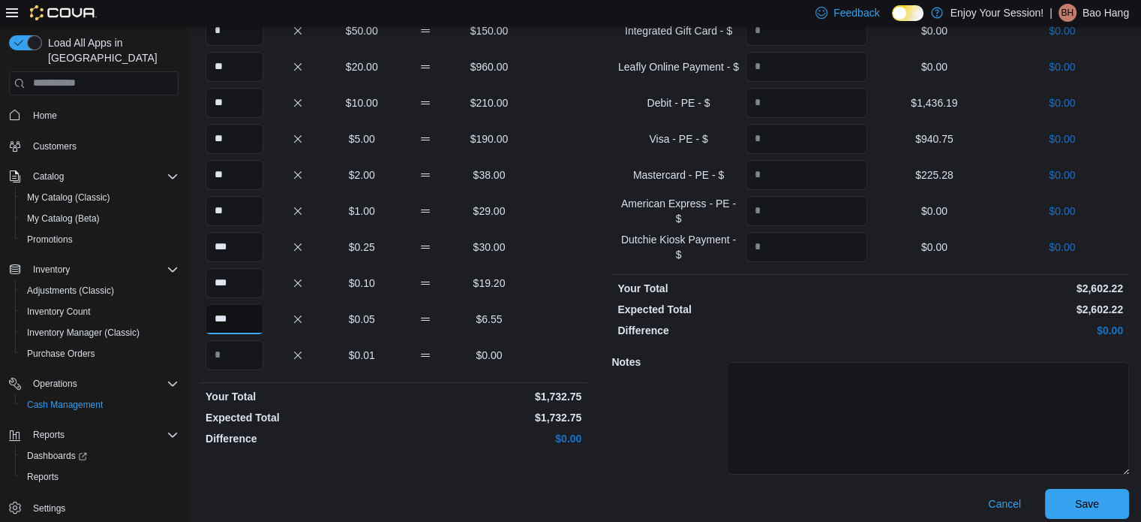
scroll to position [185, 0]
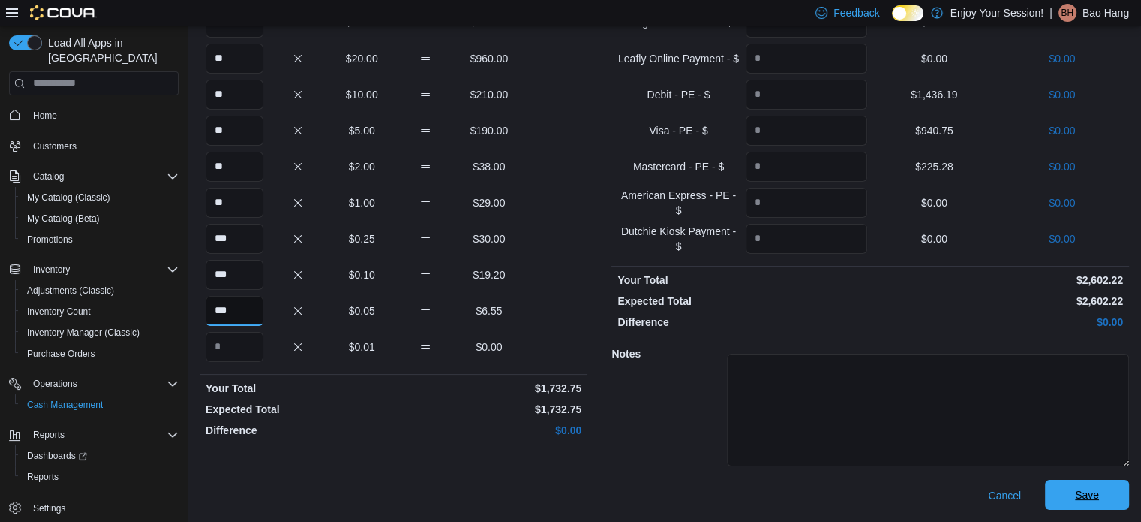
type input "***"
click at [1120, 495] on span "Save" at bounding box center [1087, 495] width 66 height 30
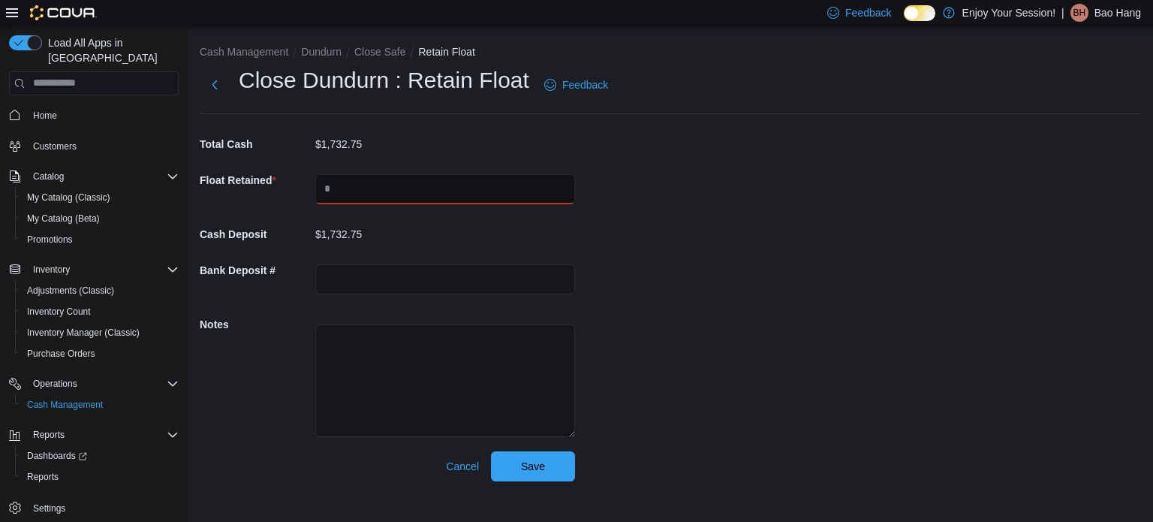
drag, startPoint x: 429, startPoint y: 194, endPoint x: 441, endPoint y: 197, distance: 11.7
click at [429, 194] on input "text" at bounding box center [445, 189] width 260 height 30
type input "****"
click at [406, 285] on input "text" at bounding box center [445, 279] width 260 height 30
type input "********"
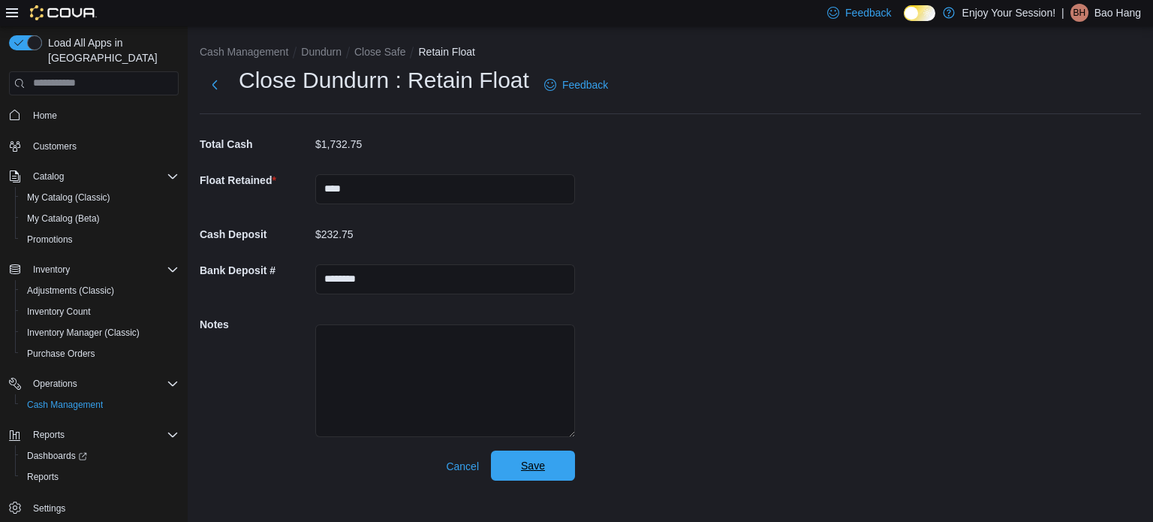
click at [562, 478] on span "Save" at bounding box center [533, 465] width 66 height 30
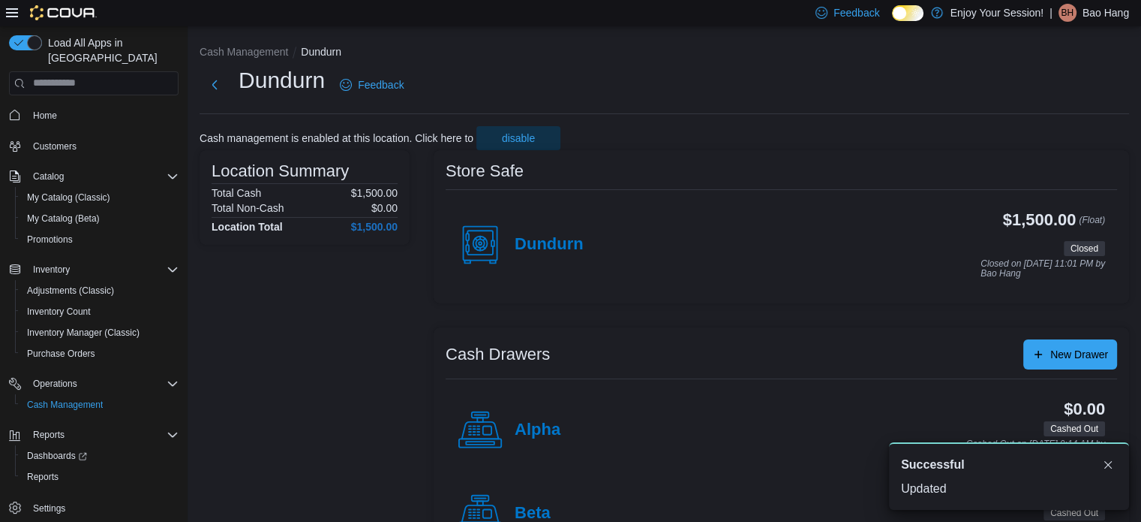
scroll to position [57, 0]
